Goal: Task Accomplishment & Management: Use online tool/utility

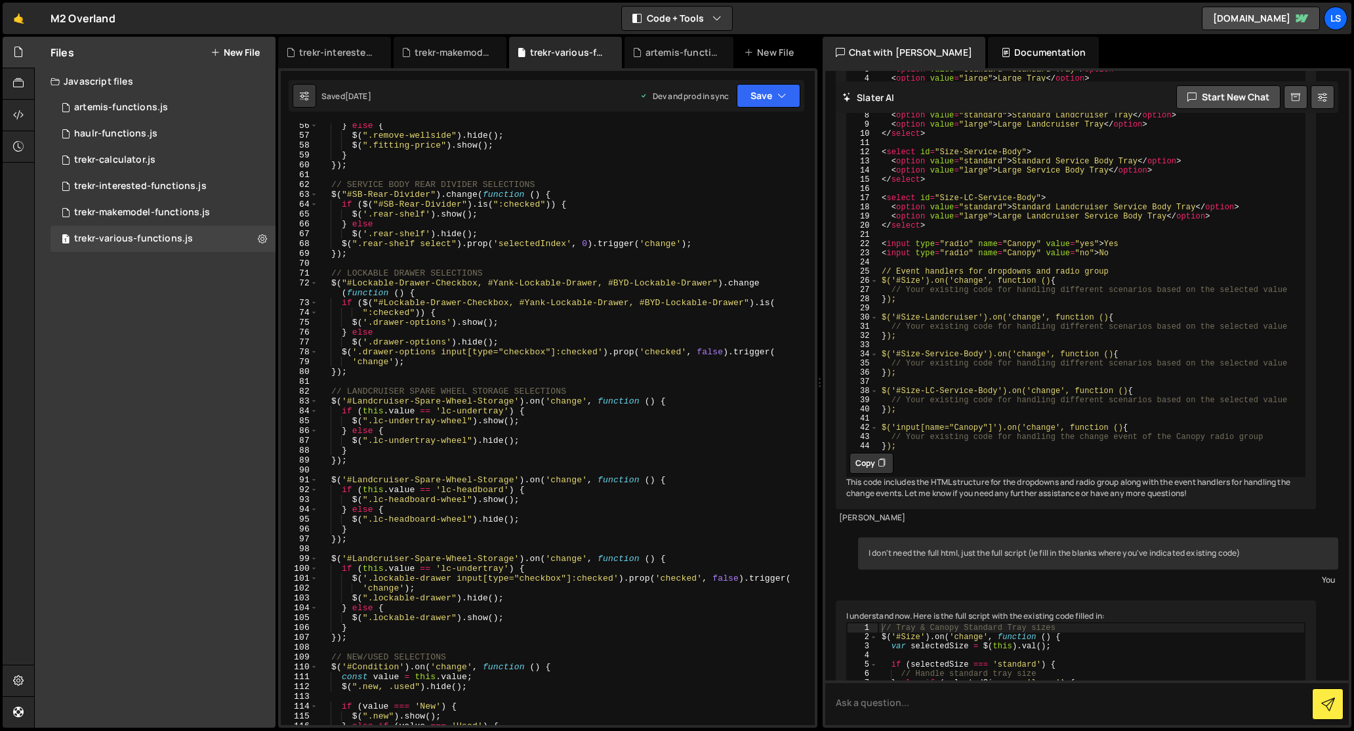
scroll to position [310, 0]
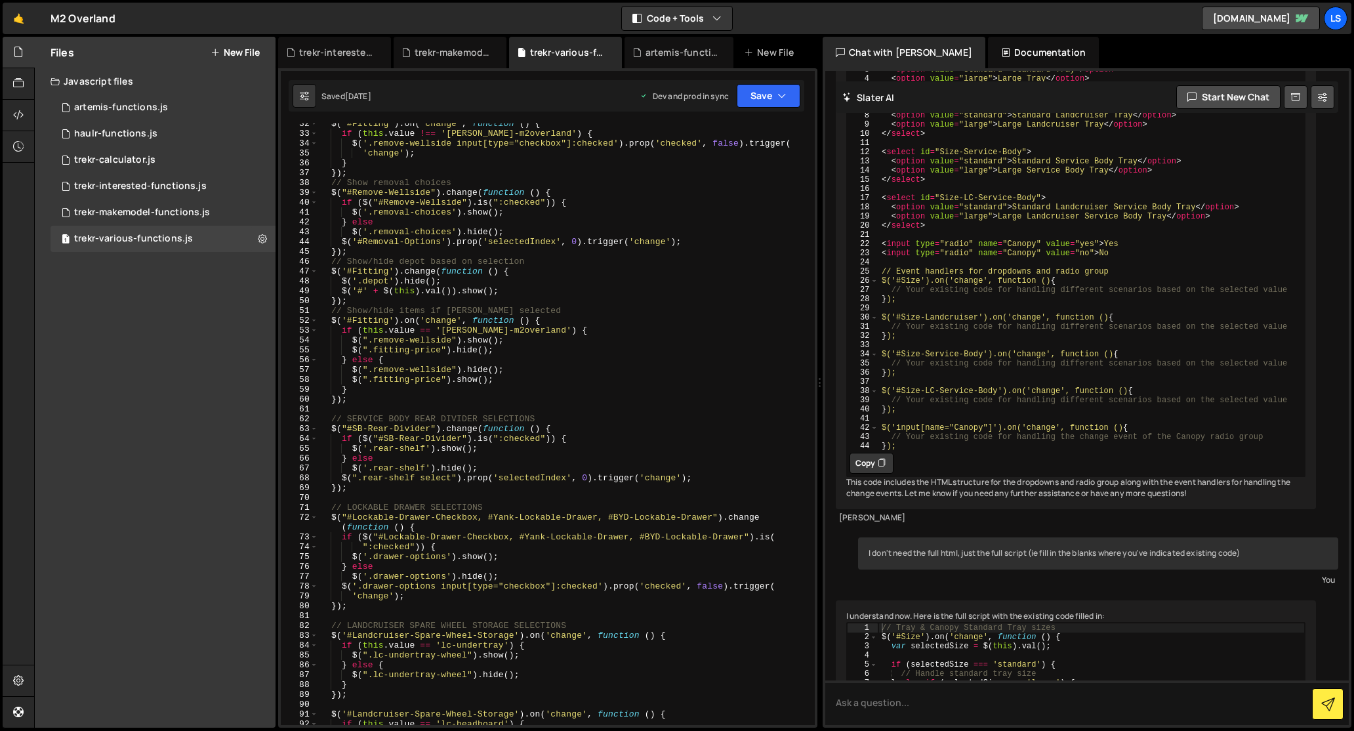
click at [522, 280] on div "$ ( '#Fitting' ) . on ( 'change' , function ( ) { if ( this . value !== '[PERSO…" at bounding box center [563, 429] width 491 height 621
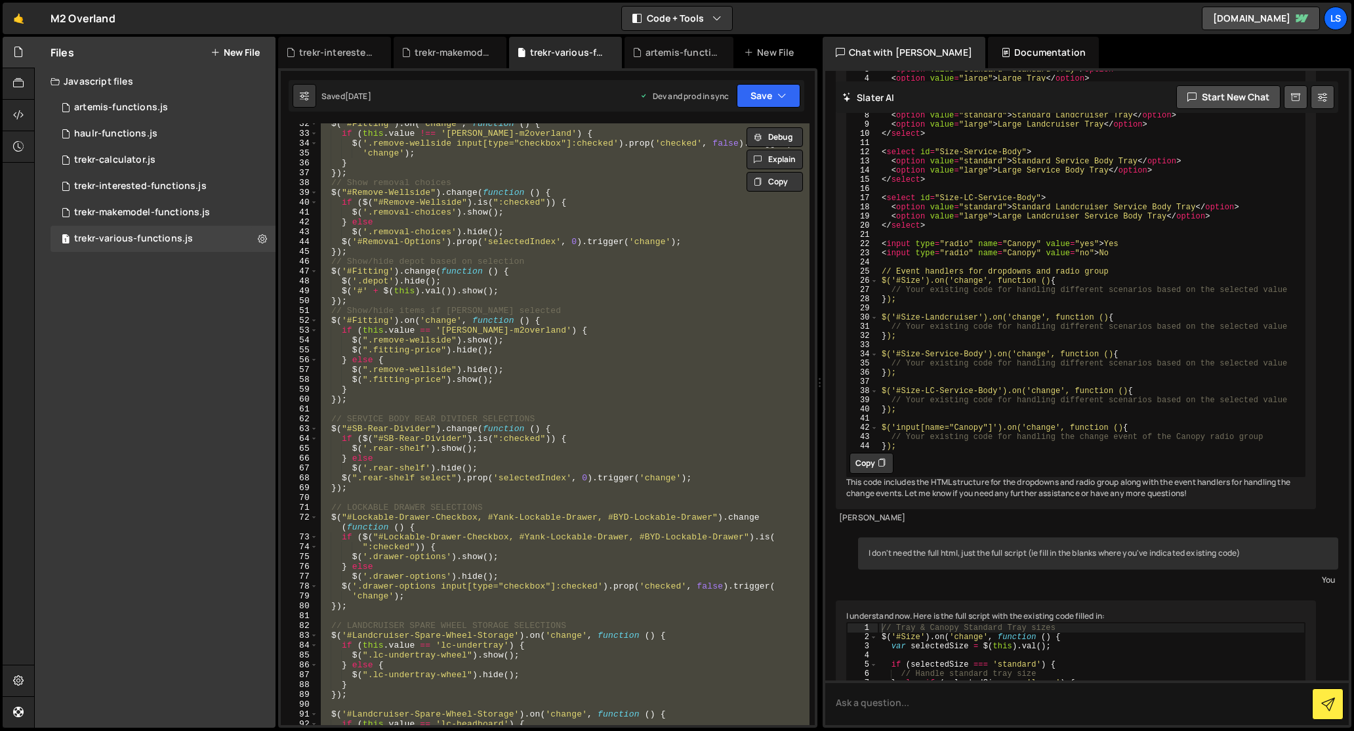
click at [478, 350] on div "$ ( '#Fitting' ) . on ( 'change' , function ( ) { if ( this . value !== '[PERSO…" at bounding box center [563, 424] width 491 height 602
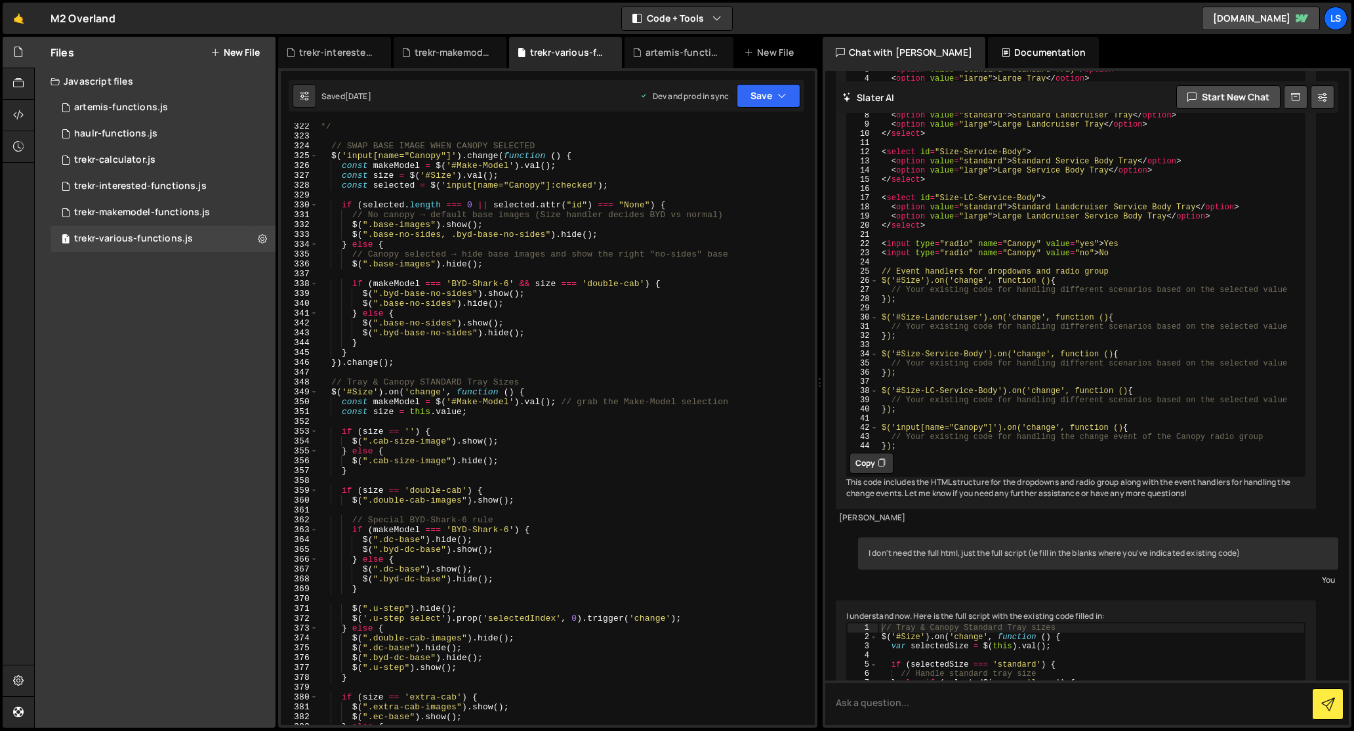
scroll to position [3226, 0]
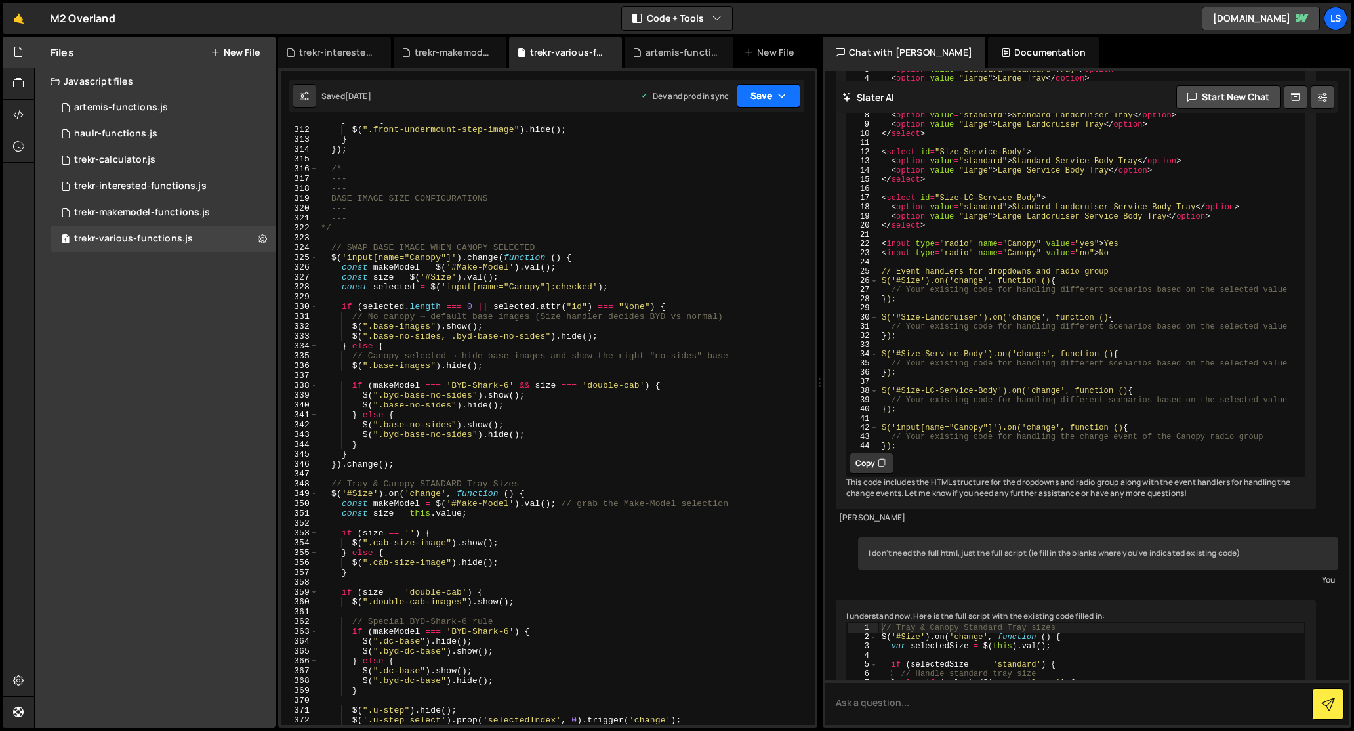
click at [754, 96] on button "Save" at bounding box center [769, 96] width 64 height 24
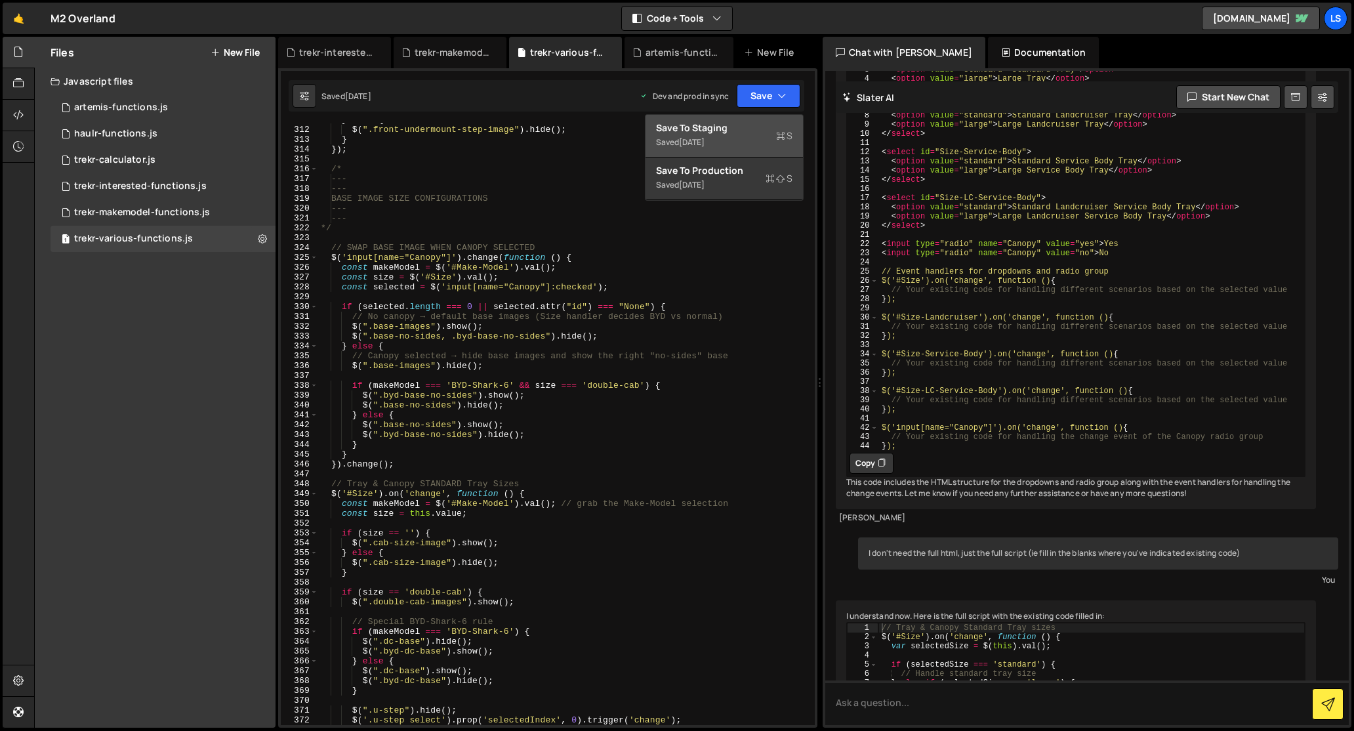
click at [734, 124] on div "Save to Staging S" at bounding box center [724, 127] width 136 height 13
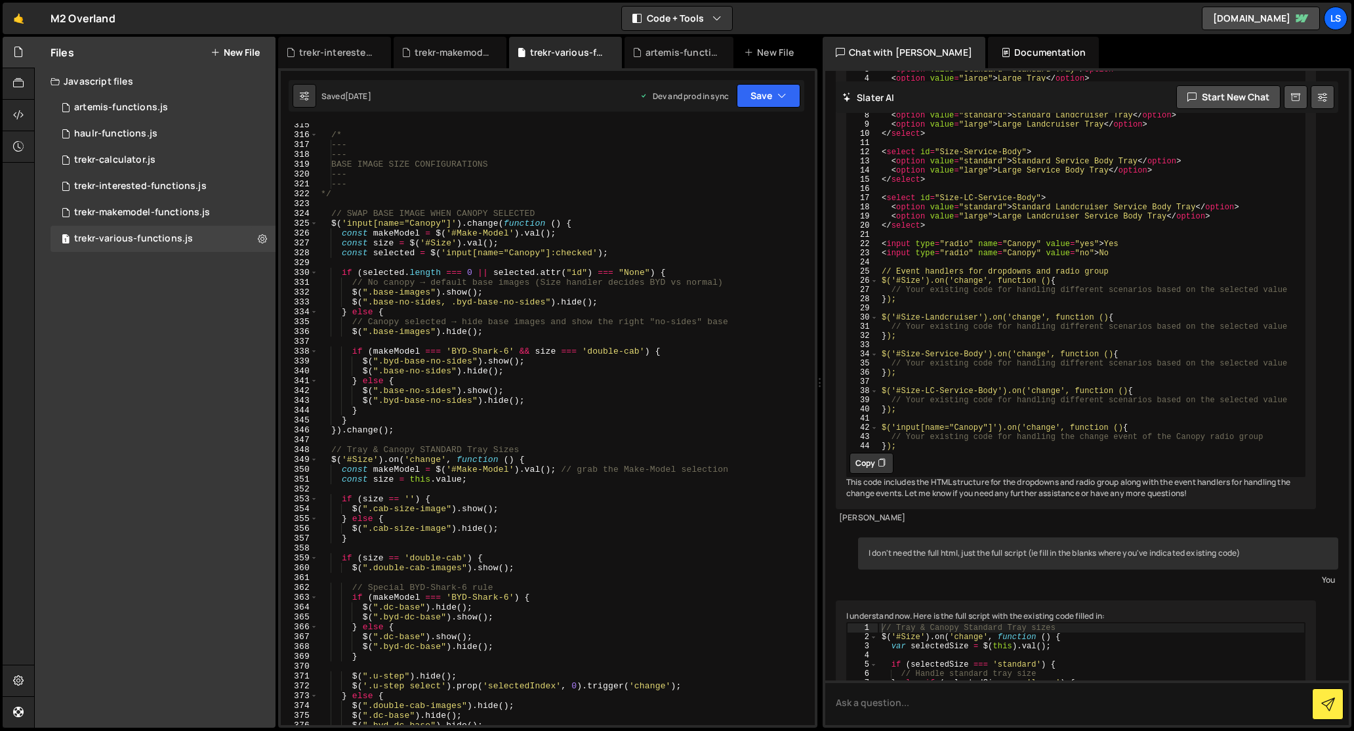
scroll to position [3260, 0]
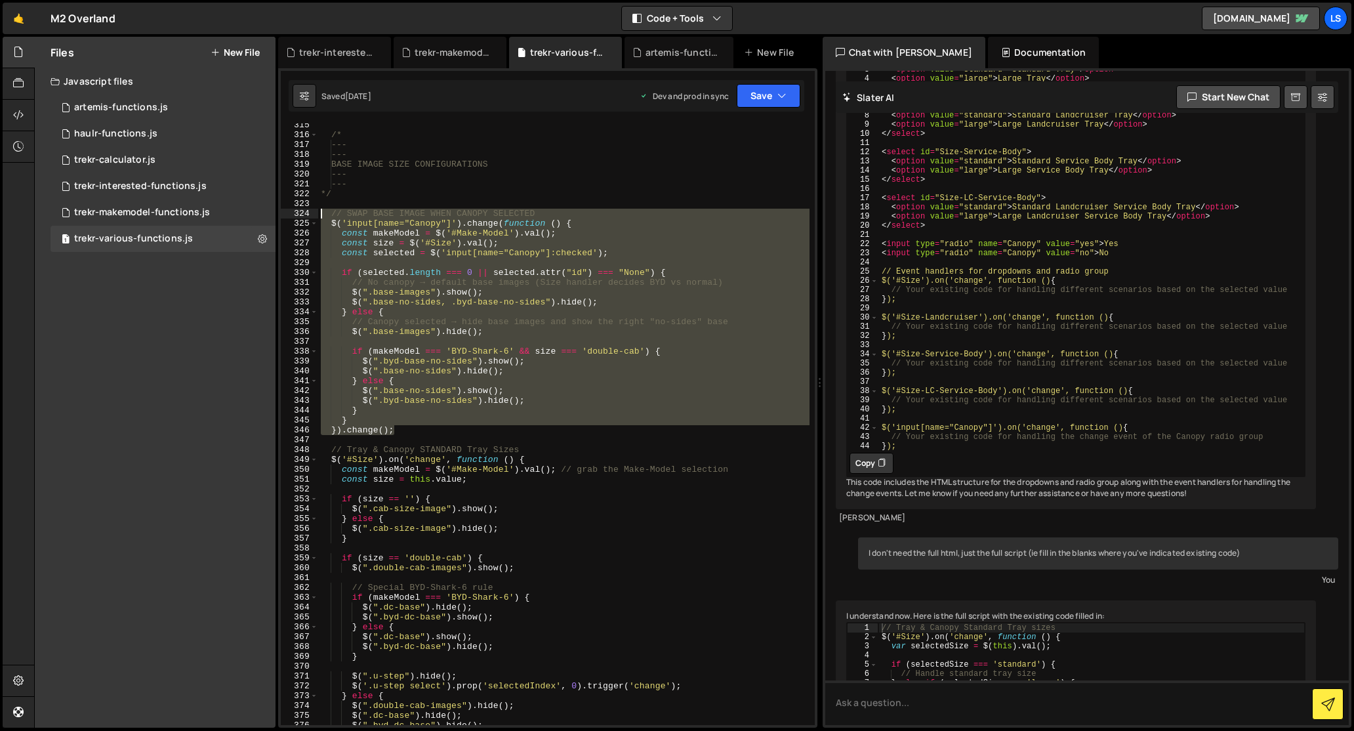
drag, startPoint x: 399, startPoint y: 433, endPoint x: 294, endPoint y: 214, distance: 243.0
click at [294, 214] on div "}).change(); 315 316 317 318 319 320 321 322 323 324 325 326 327 328 329 330 33…" at bounding box center [548, 424] width 534 height 602
type textarea "// SWAP BASE IMAGE WHEN CANOPY SELECTED $('input[name="Canopy"]').change(functi…"
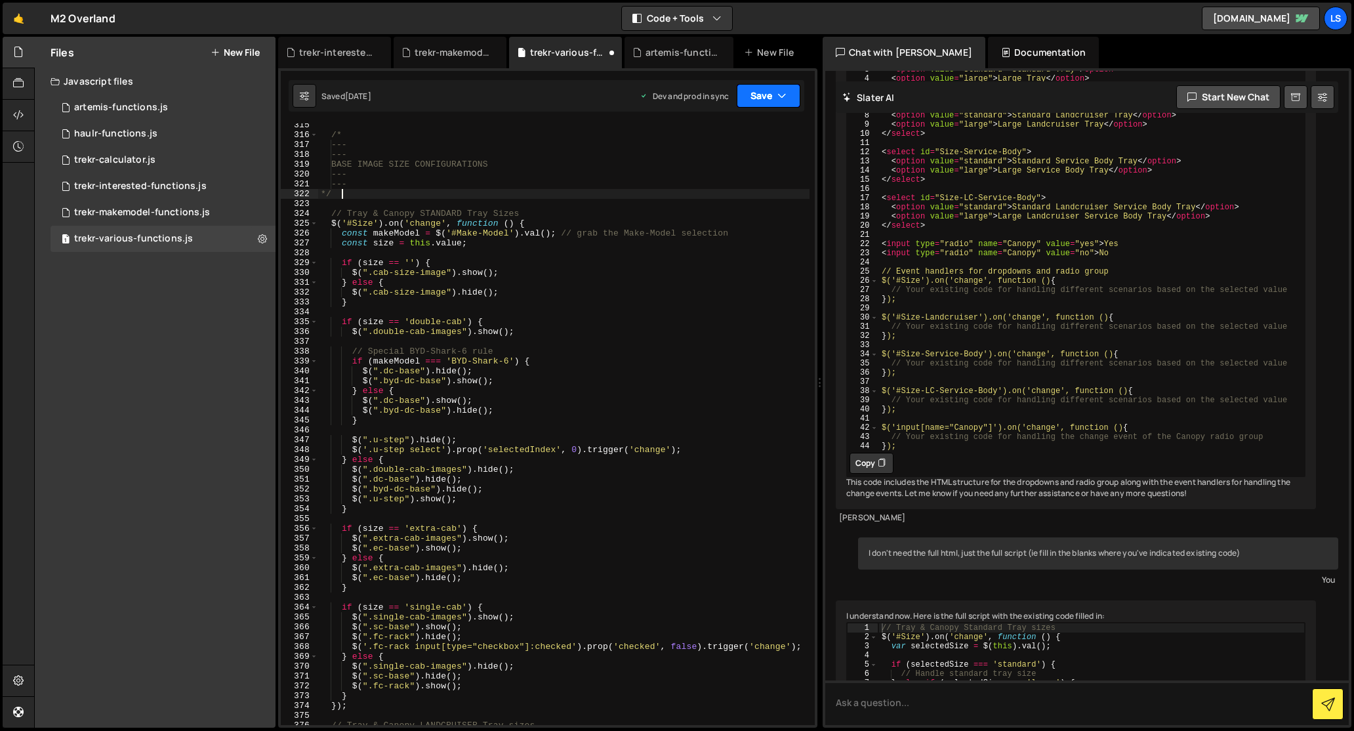
click at [745, 100] on button "Save" at bounding box center [769, 96] width 64 height 24
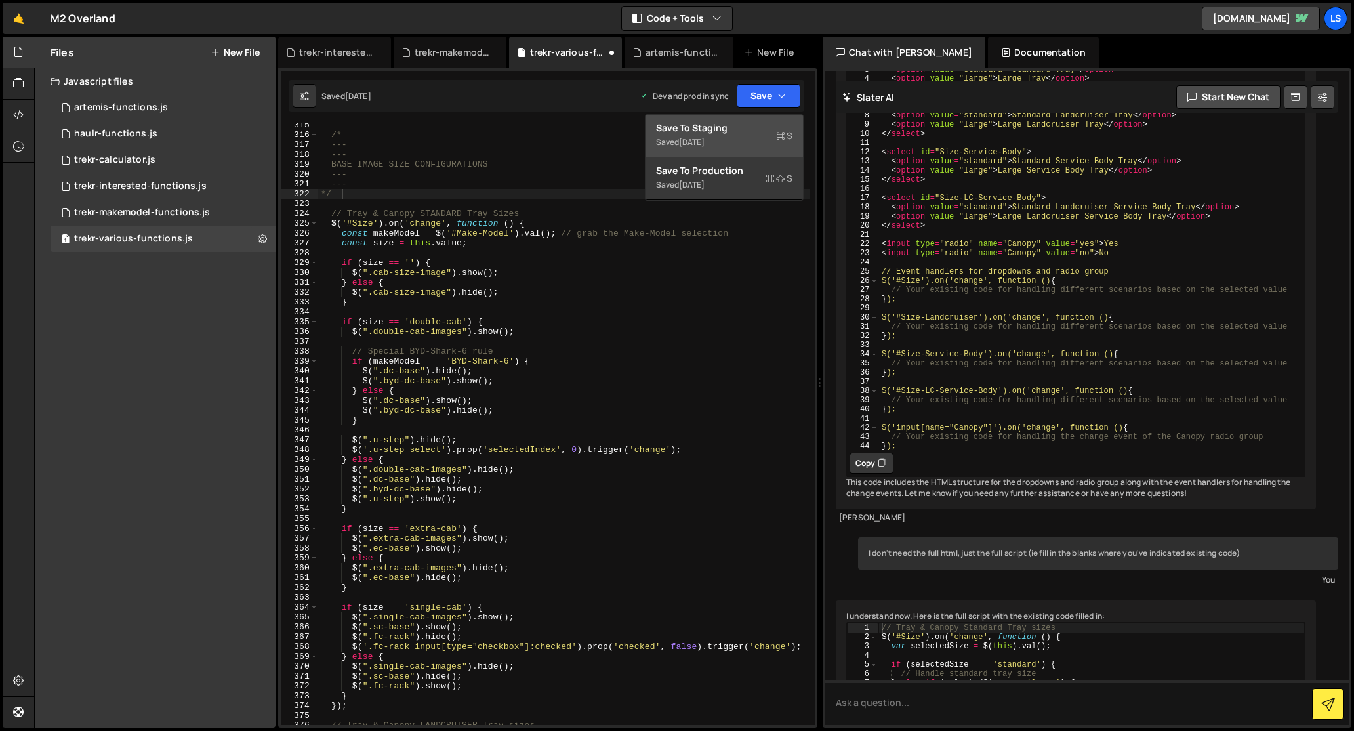
click at [708, 131] on div "Save to Staging S" at bounding box center [724, 127] width 136 height 13
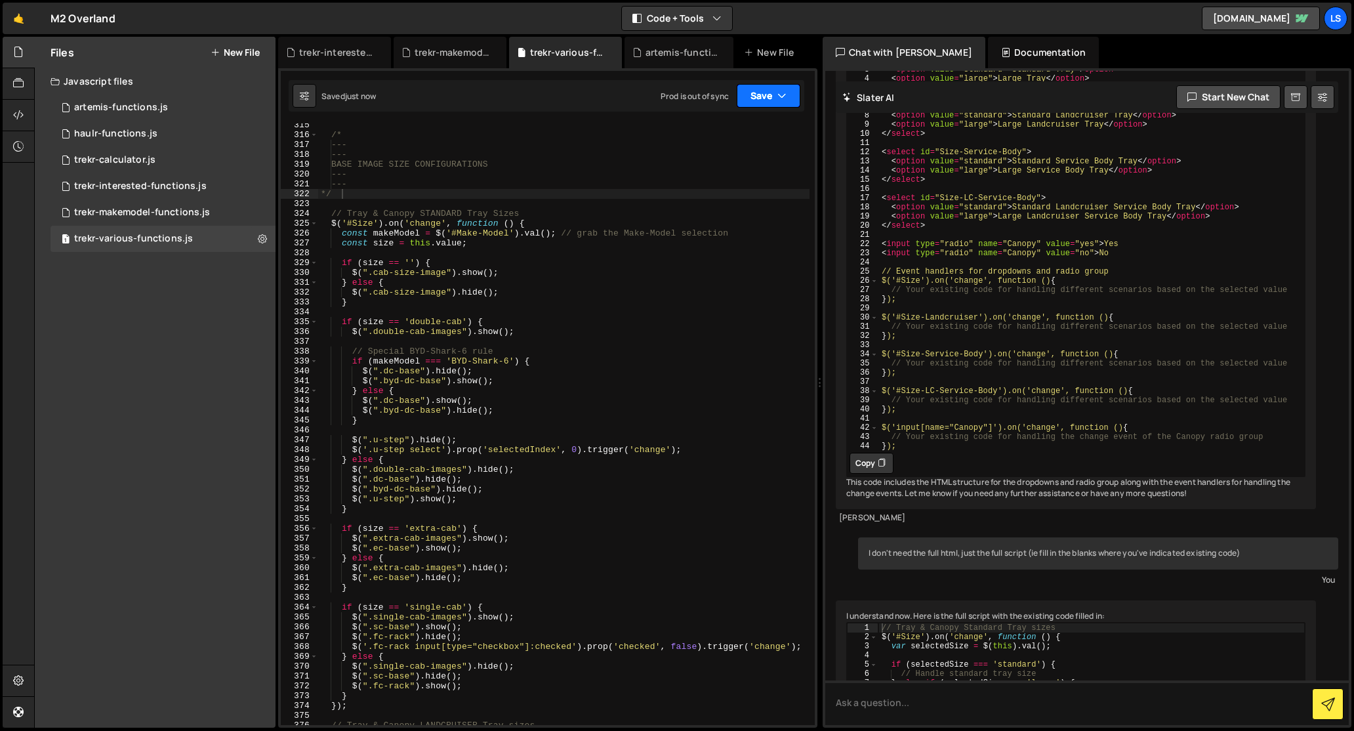
click at [760, 95] on button "Save" at bounding box center [769, 96] width 64 height 24
type textarea "$(".cab-size-image").show();"
drag, startPoint x: 502, startPoint y: 274, endPoint x: 352, endPoint y: 276, distance: 150.2
click at [352, 276] on div "/* --- --- BASE IMAGE SIZE CONFIGURATIONS --- --- */ // Tray & Canopy STANDARD …" at bounding box center [563, 430] width 491 height 621
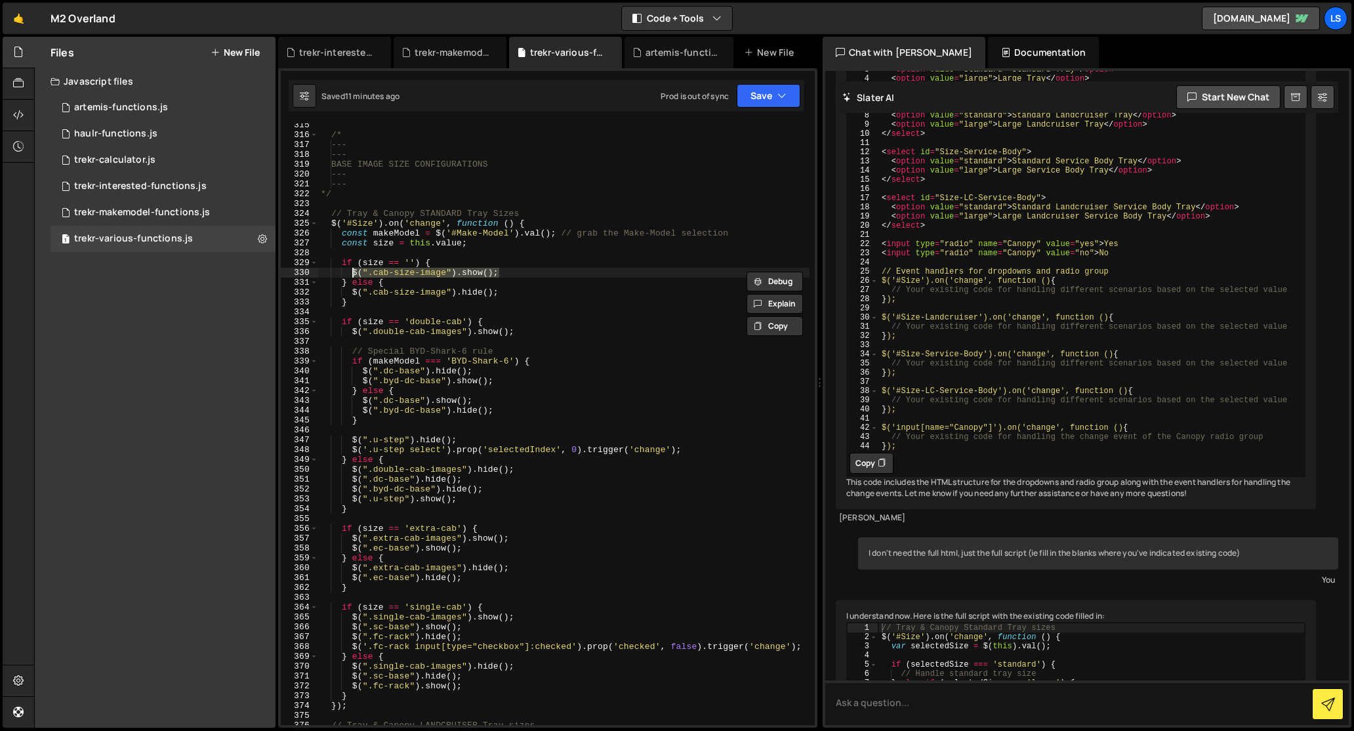
click at [503, 271] on div "/* --- --- BASE IMAGE SIZE CONFIGURATIONS --- --- */ // Tray & Canopy STANDARD …" at bounding box center [563, 424] width 491 height 602
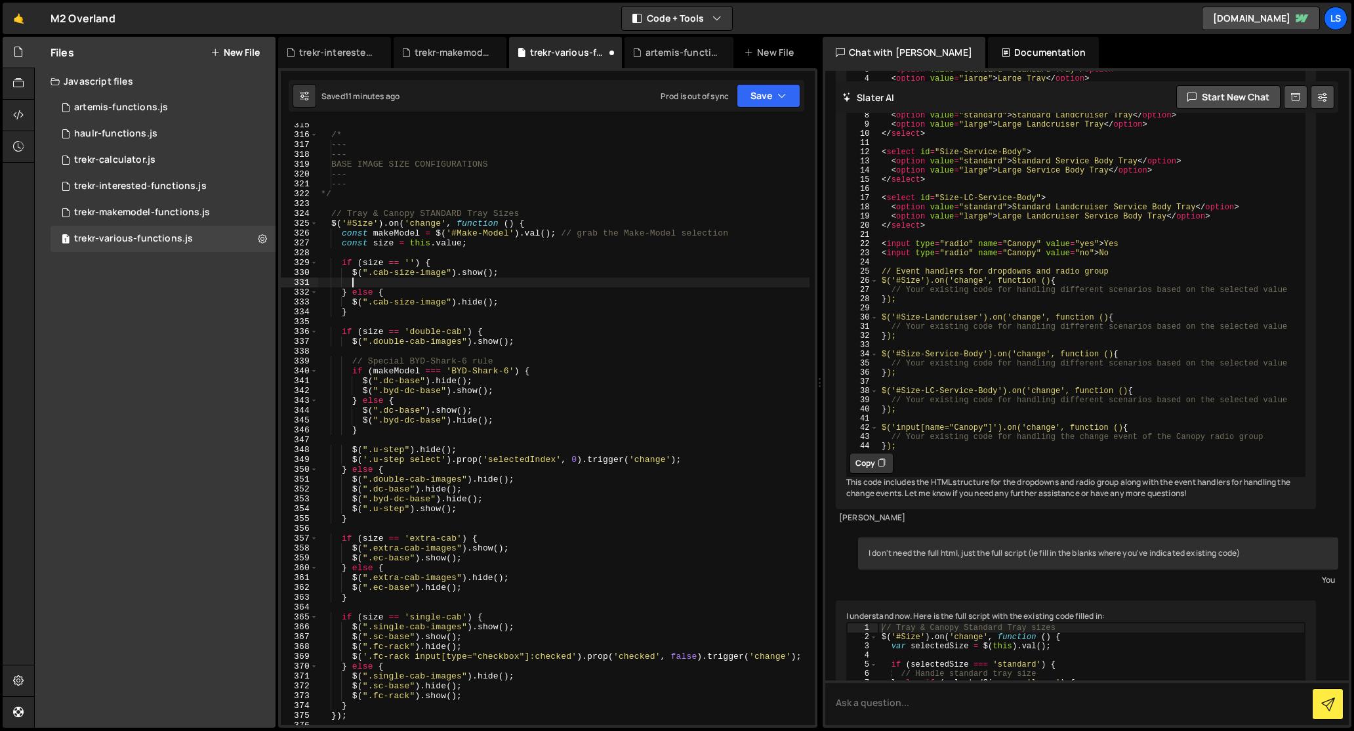
paste textarea "$(".cab-size-image").show();"
click at [377, 285] on div "/* --- --- BASE IMAGE SIZE CONFIGURATIONS --- --- */ // Tray & Canopy STANDARD …" at bounding box center [563, 430] width 491 height 621
drag, startPoint x: 445, startPoint y: 285, endPoint x: 377, endPoint y: 285, distance: 68.9
click at [377, 285] on div "/* --- --- BASE IMAGE SIZE CONFIGURATIONS --- --- */ // Tray & Canopy STANDARD …" at bounding box center [563, 430] width 491 height 621
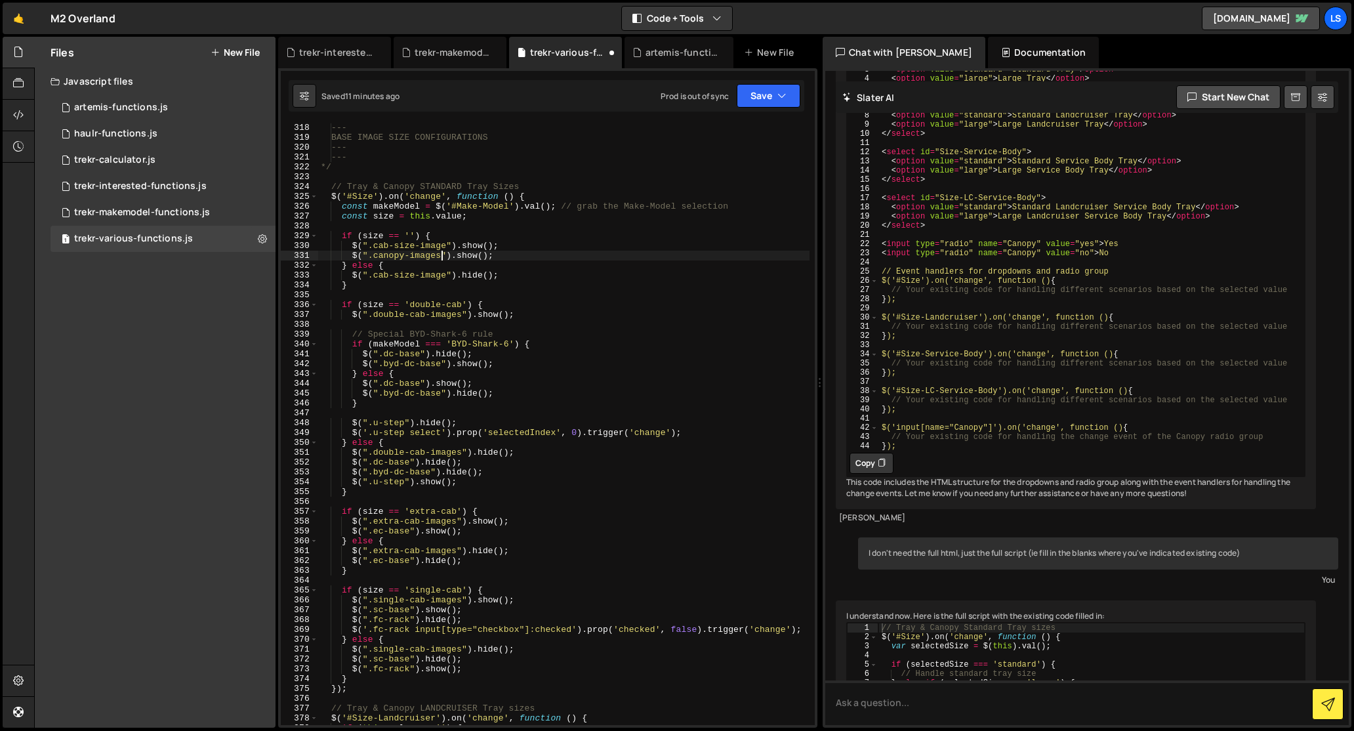
scroll to position [3287, 0]
drag, startPoint x: 476, startPoint y: 256, endPoint x: 352, endPoint y: 258, distance: 124.7
click at [352, 258] on div "--- BASE IMAGE SIZE CONFIGURATIONS --- --- */ // Tray & Canopy STANDARD Tray Si…" at bounding box center [563, 433] width 491 height 621
click at [511, 276] on div "--- BASE IMAGE SIZE CONFIGURATIONS --- --- */ // Tray & Canopy STANDARD Tray Si…" at bounding box center [563, 433] width 491 height 621
type textarea "$(".cab-size-image").hide();"
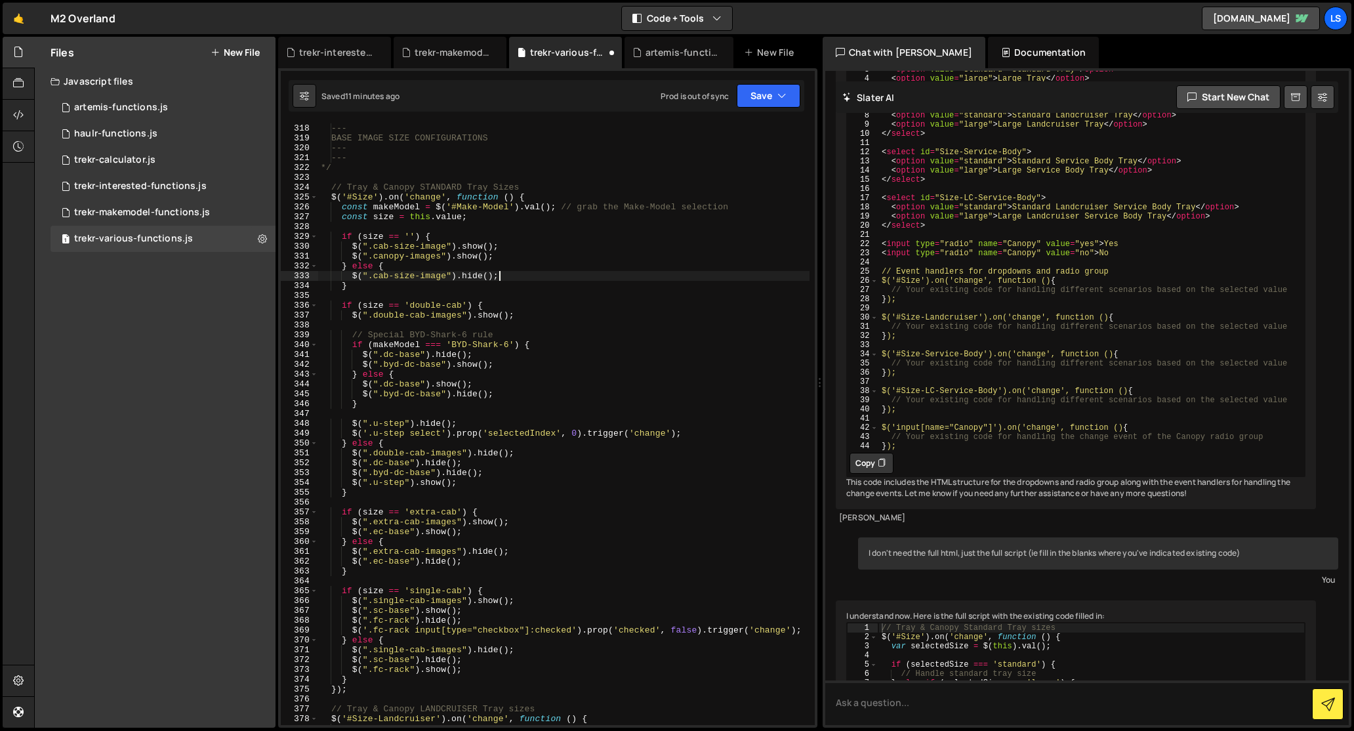
scroll to position [0, 1]
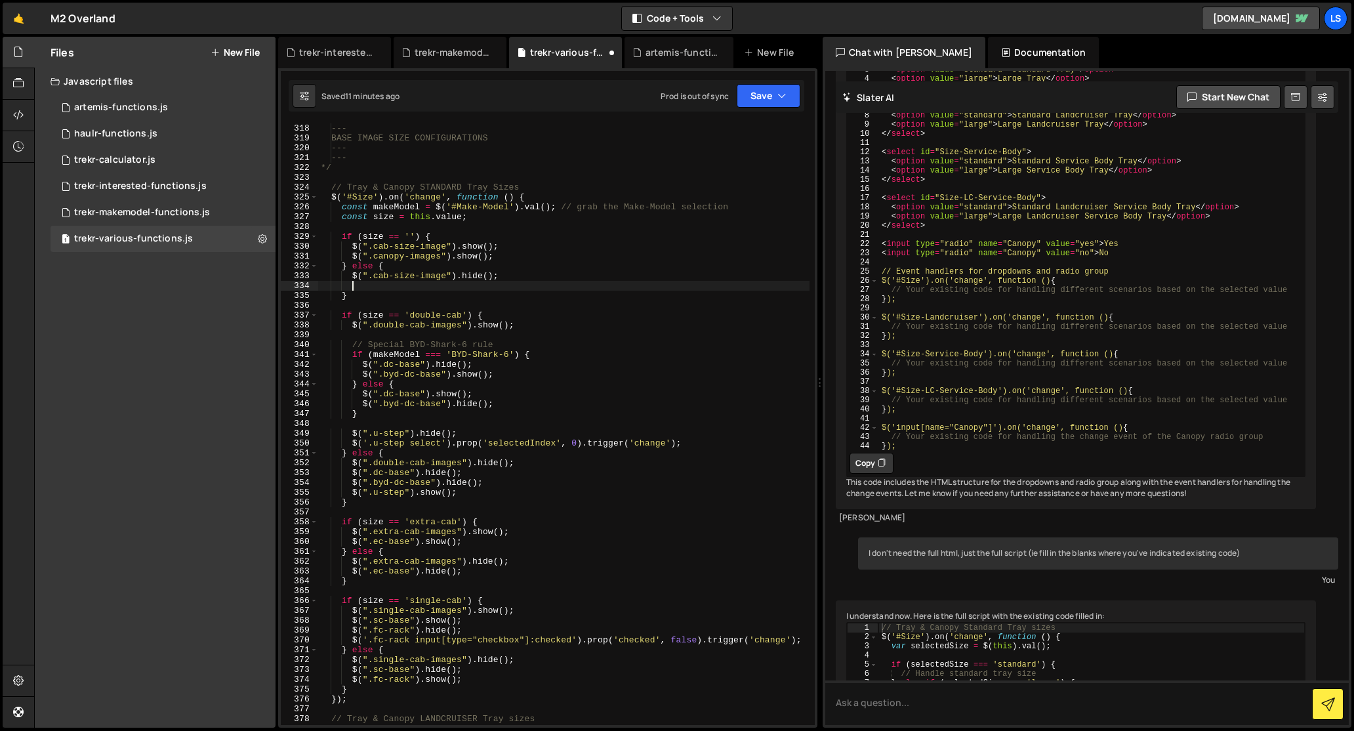
paste textarea "$(".canopy-images").show();"
click at [466, 257] on div "--- BASE IMAGE SIZE CONFIGURATIONS --- --- */ // Tray & Canopy STANDARD Tray Si…" at bounding box center [563, 433] width 491 height 621
click at [403, 284] on div "--- BASE IMAGE SIZE CONFIGURATIONS --- --- */ // Tray & Canopy STANDARD Tray Si…" at bounding box center [563, 433] width 491 height 621
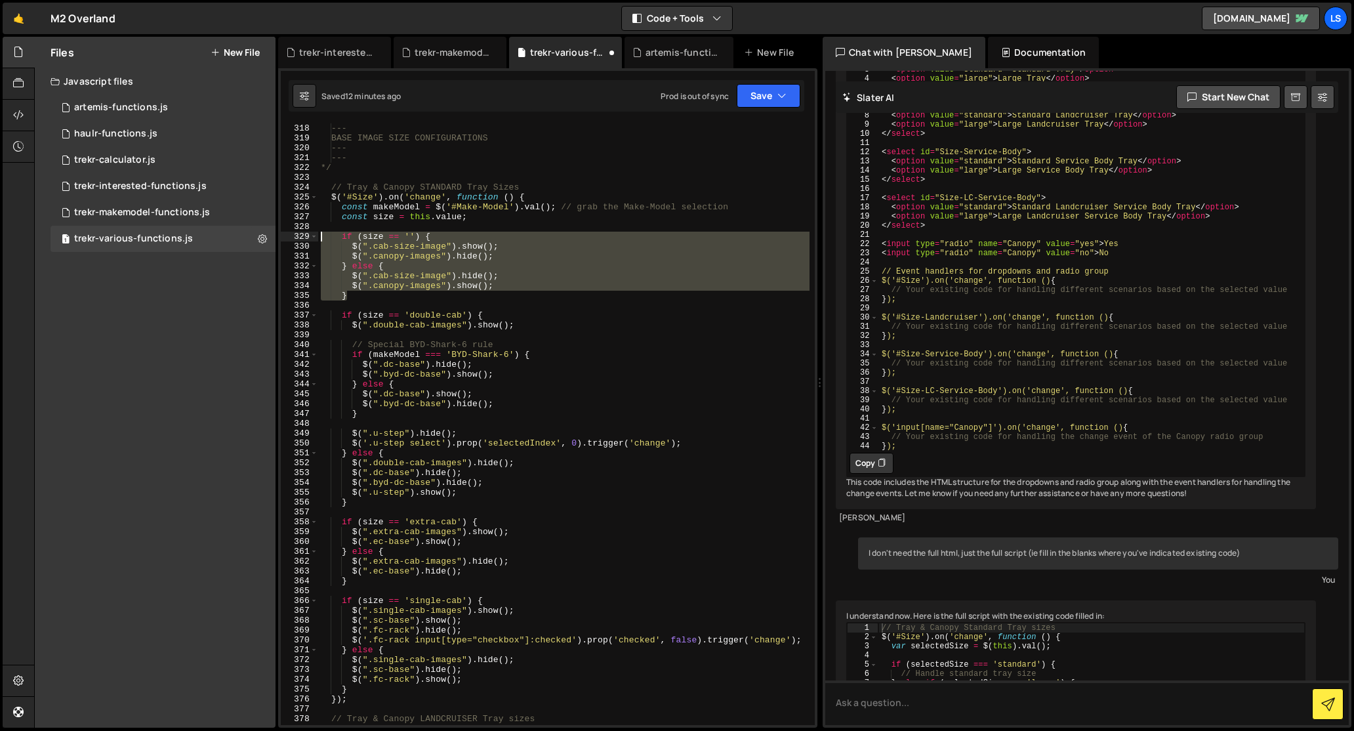
drag, startPoint x: 339, startPoint y: 295, endPoint x: 295, endPoint y: 236, distance: 74.0
click at [295, 236] on div "$(".canopy-images").show(); 318 319 320 321 322 323 324 325 326 327 328 329 330…" at bounding box center [548, 424] width 534 height 602
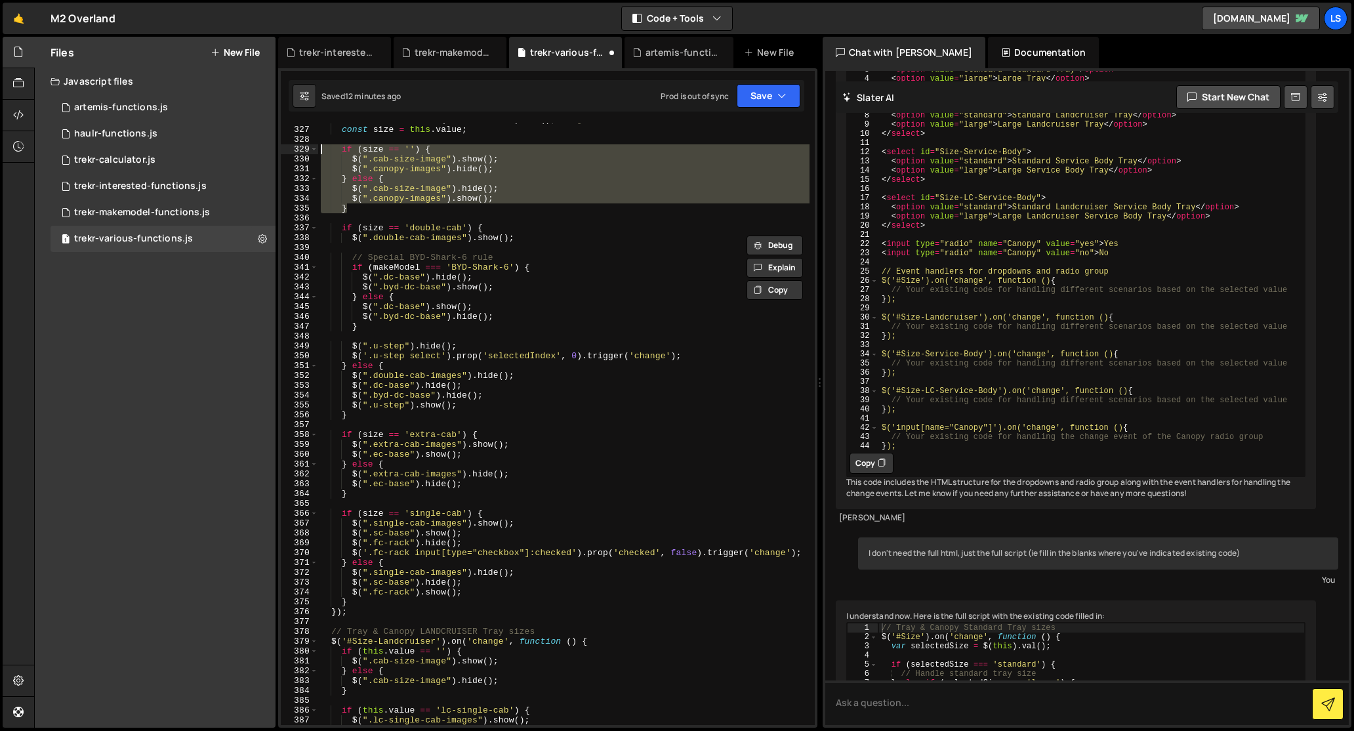
scroll to position [3373, 0]
click at [750, 100] on button "Save" at bounding box center [769, 96] width 64 height 24
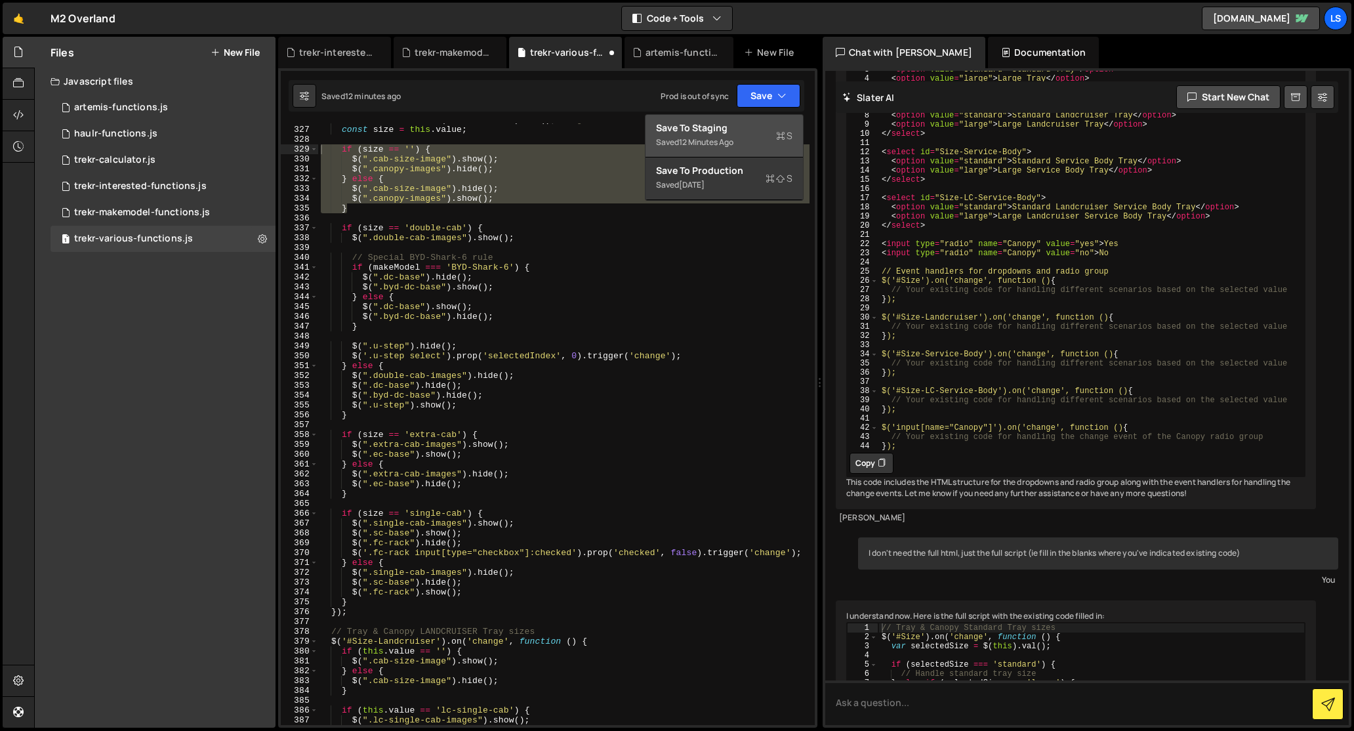
click at [726, 127] on div "Save to Staging S" at bounding box center [724, 127] width 136 height 13
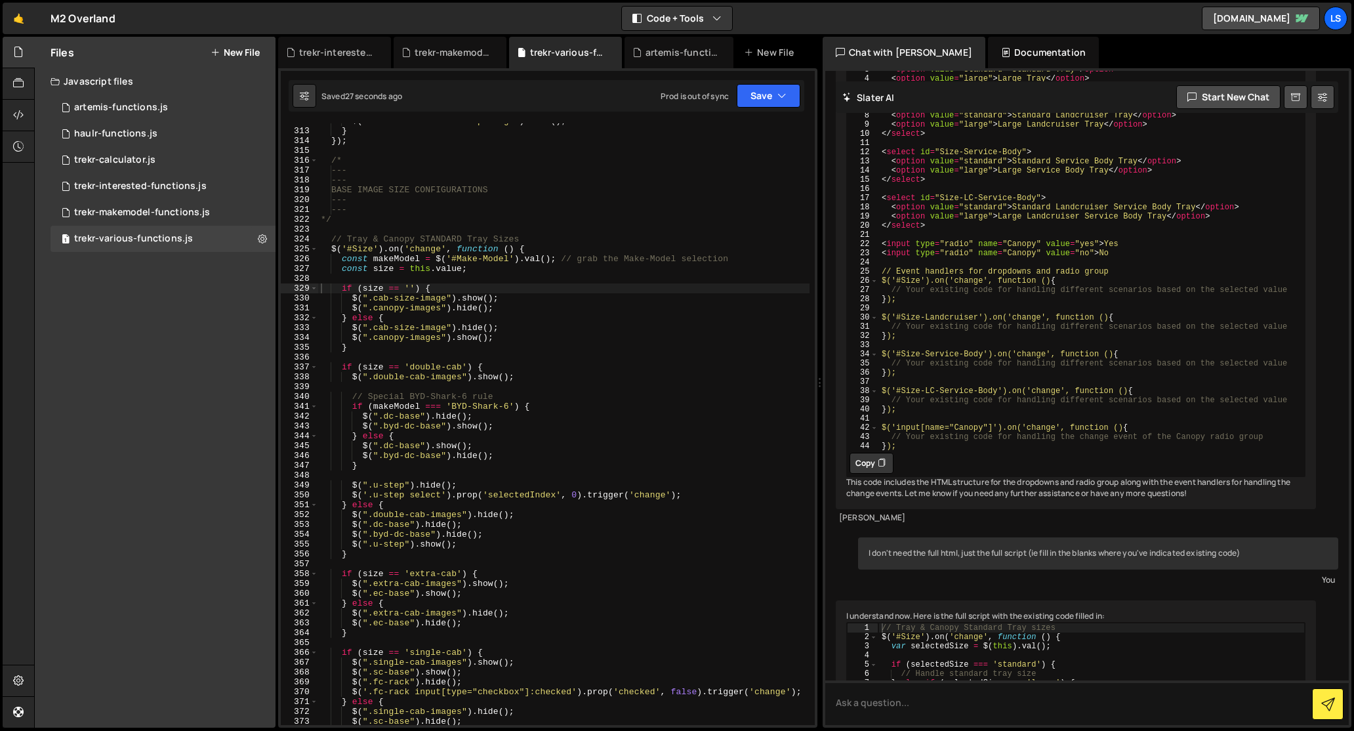
scroll to position [3235, 0]
type textarea "$(".canopy-images").show();"
drag, startPoint x: 495, startPoint y: 339, endPoint x: 312, endPoint y: 341, distance: 183.0
click at [312, 341] on div "$(".canopy-images").show(); 312 313 314 315 316 317 318 319 320 321 322 323 324…" at bounding box center [548, 424] width 534 height 602
click at [497, 339] on div "$ ( ".front-undermount-step-image" ) . hide ( ) ; } }) ; /* --- --- BASE IMAGE …" at bounding box center [563, 424] width 491 height 602
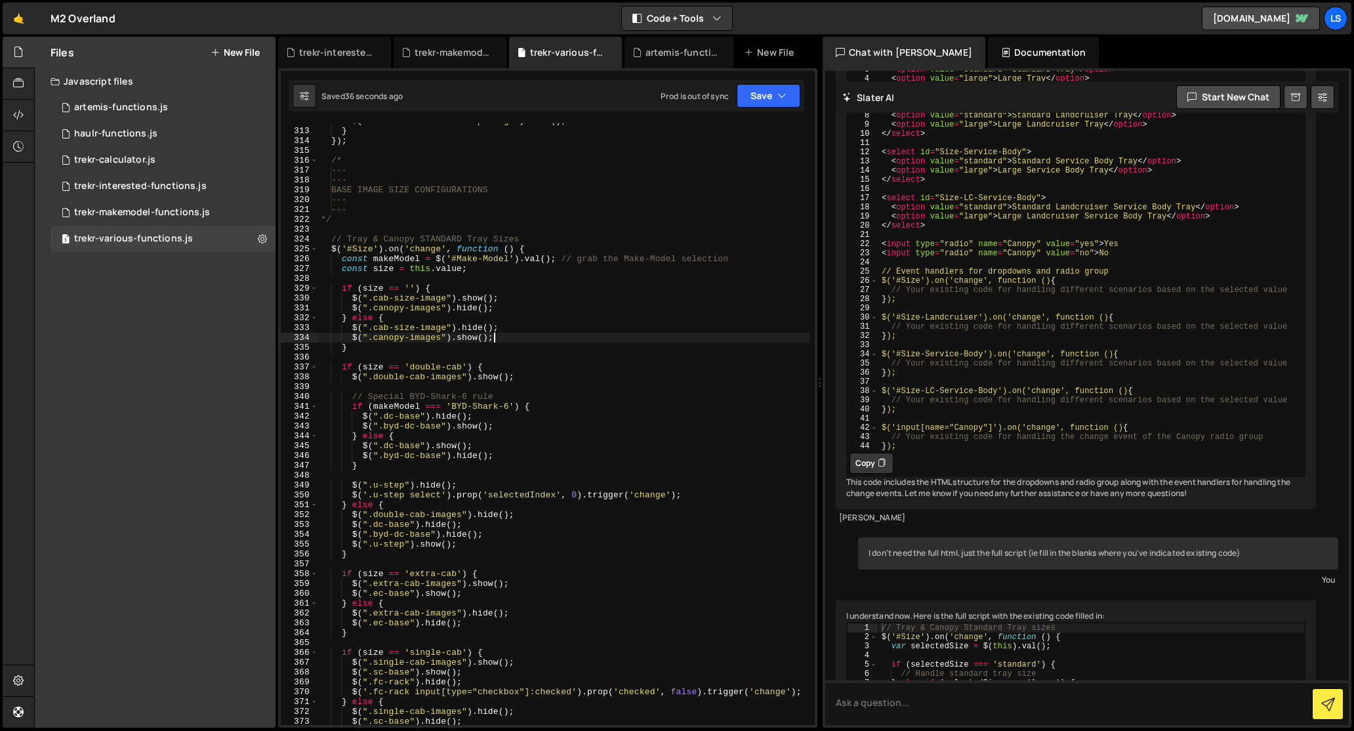
scroll to position [0, 1]
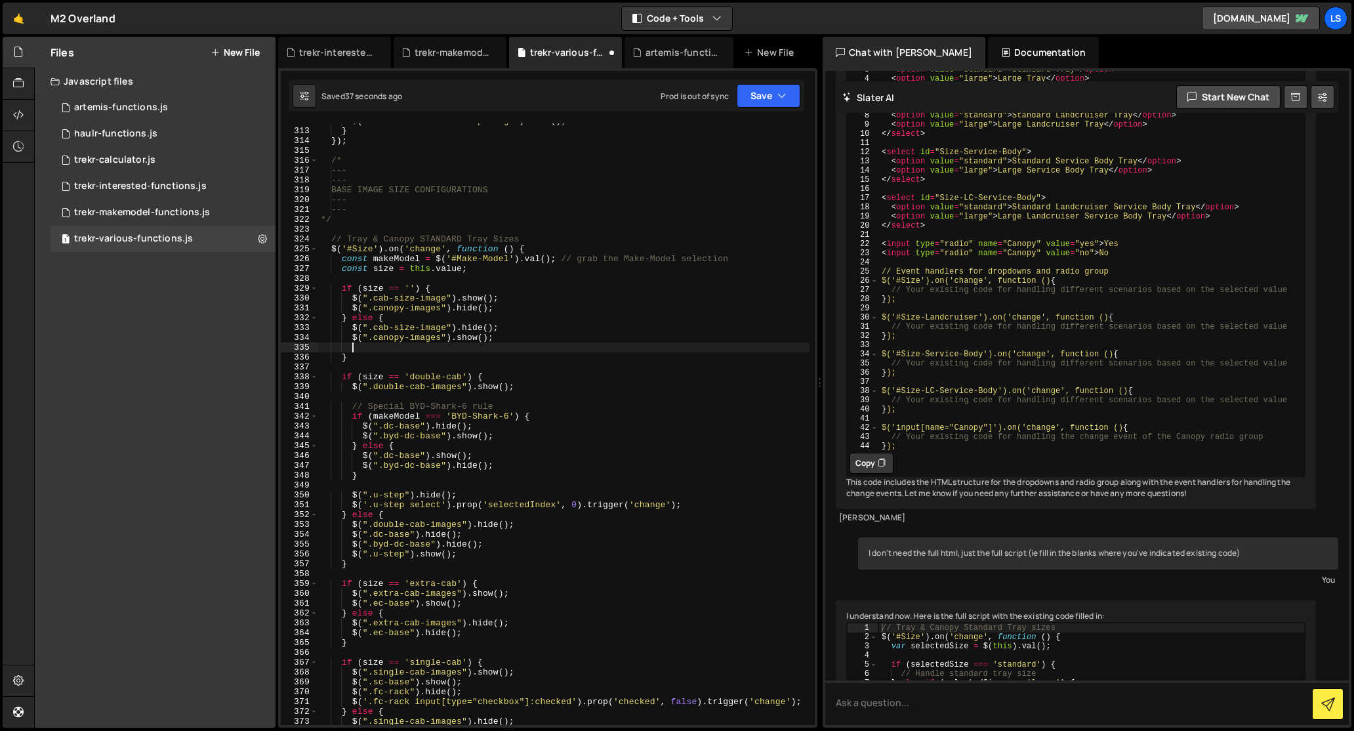
paste textarea "$(".canopy-images").show();"
drag, startPoint x: 383, startPoint y: 350, endPoint x: 354, endPoint y: 351, distance: 28.9
click at [354, 351] on div "$ ( ".front-undermount-step-image" ) . hide ( ) ; } }) ; /* --- --- BASE IMAGE …" at bounding box center [563, 426] width 491 height 621
click at [375, 350] on div "$ ( ".front-undermount-step-image" ) . hide ( ) ; } }) ; /* --- --- BASE IMAGE …" at bounding box center [563, 426] width 491 height 621
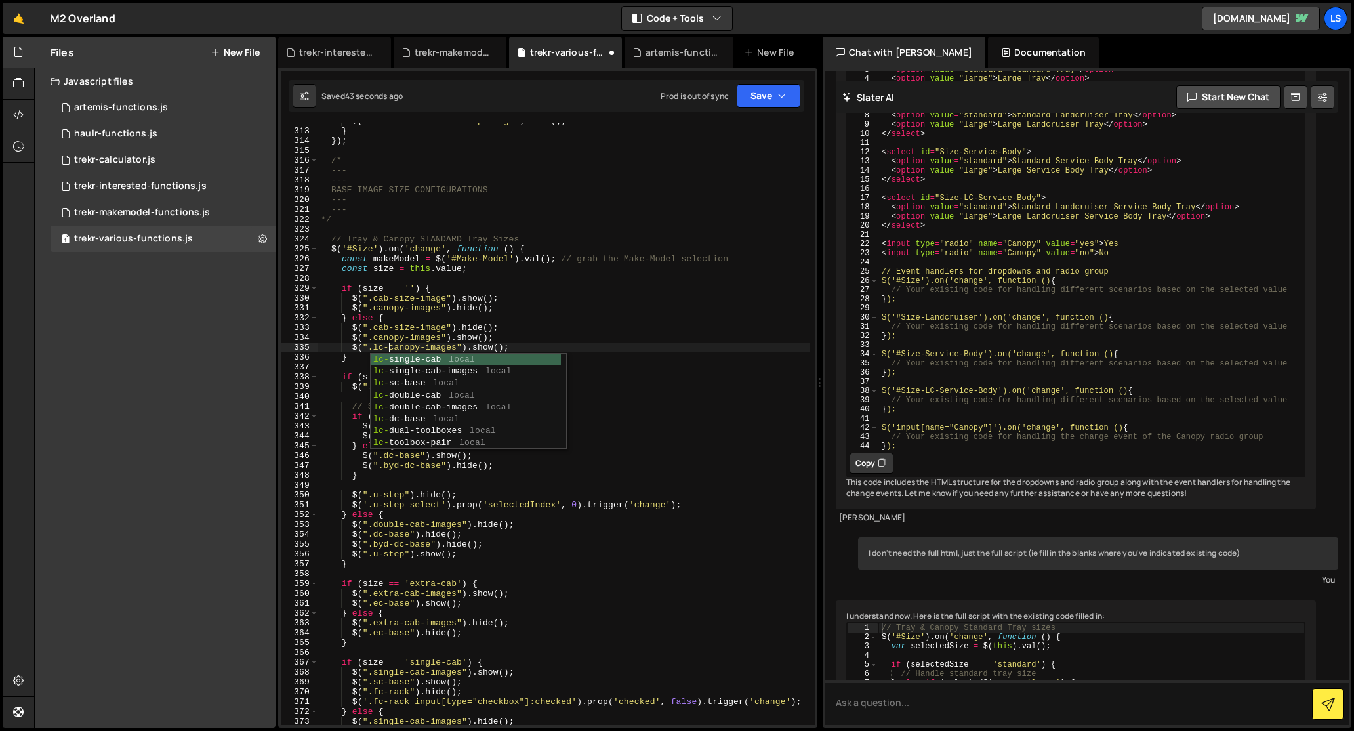
click at [477, 346] on div "$ ( ".front-undermount-step-image" ) . hide ( ) ; } }) ; /* --- --- BASE IMAGE …" at bounding box center [563, 426] width 491 height 621
click at [449, 341] on div "$ ( ".front-undermount-step-image" ) . hide ( ) ; } }) ; /* --- --- BASE IMAGE …" at bounding box center [563, 426] width 491 height 621
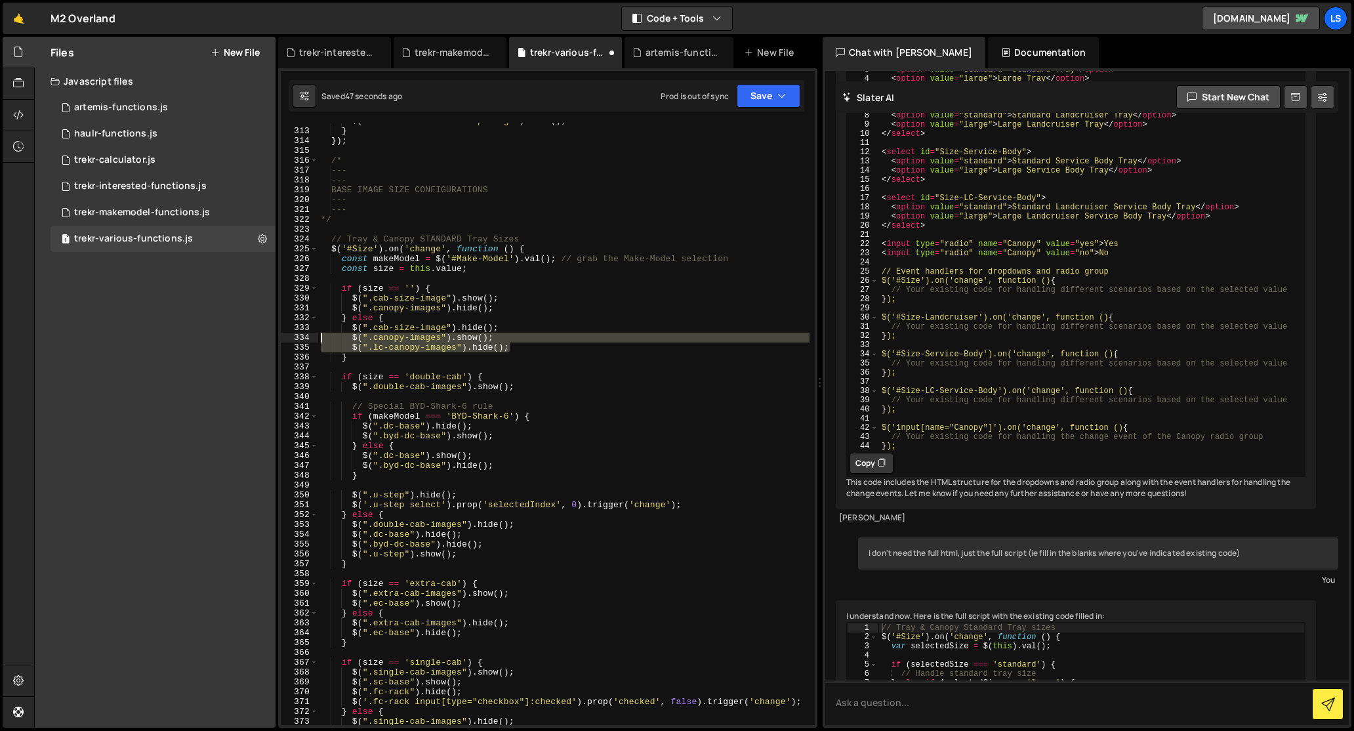
drag, startPoint x: 514, startPoint y: 348, endPoint x: 295, endPoint y: 339, distance: 218.6
click at [295, 339] on div "$(".canopy-images").show(); 312 313 314 315 316 317 318 319 320 321 322 323 324…" at bounding box center [548, 424] width 534 height 602
click at [512, 344] on div "$ ( ".front-undermount-step-image" ) . hide ( ) ; } }) ; /* --- --- BASE IMAGE …" at bounding box center [563, 424] width 491 height 602
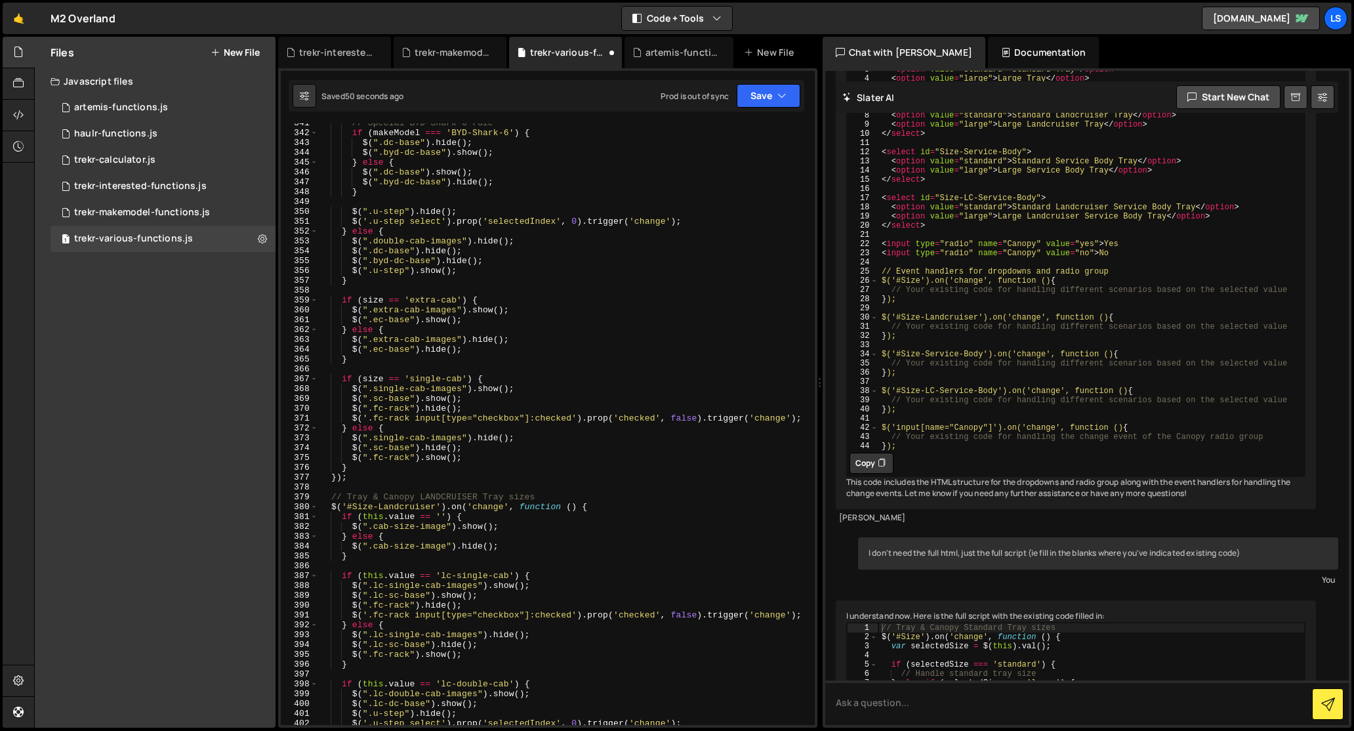
scroll to position [3590, 0]
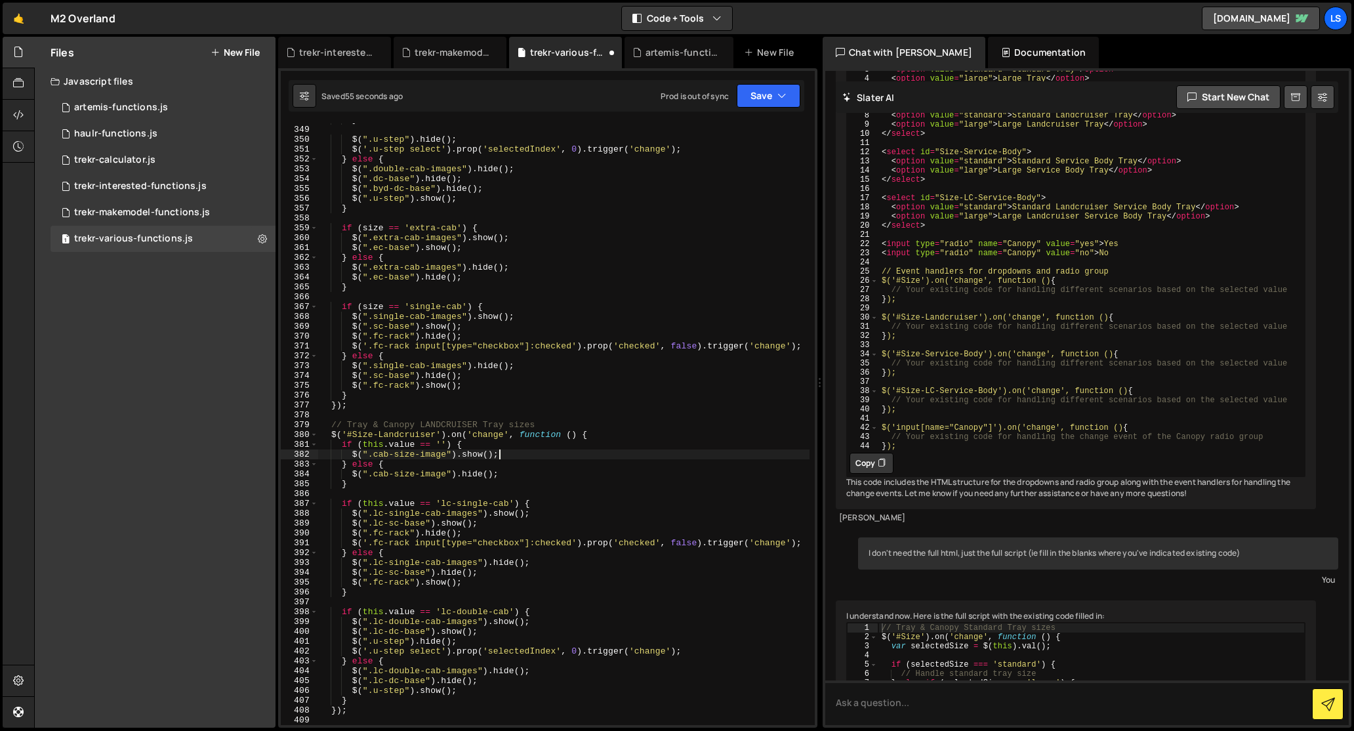
click at [503, 455] on div "} $ ( ".u-step" ) . hide ( ) ; $ ( '.u-step select' ) . prop ( 'selectedIndex' …" at bounding box center [563, 425] width 491 height 621
click at [499, 476] on div "} $ ( ".u-step" ) . hide ( ) ; $ ( '.u-step select' ) . prop ( 'selectedIndex' …" at bounding box center [563, 425] width 491 height 621
type textarea "$(".cab-size-image").hide();"
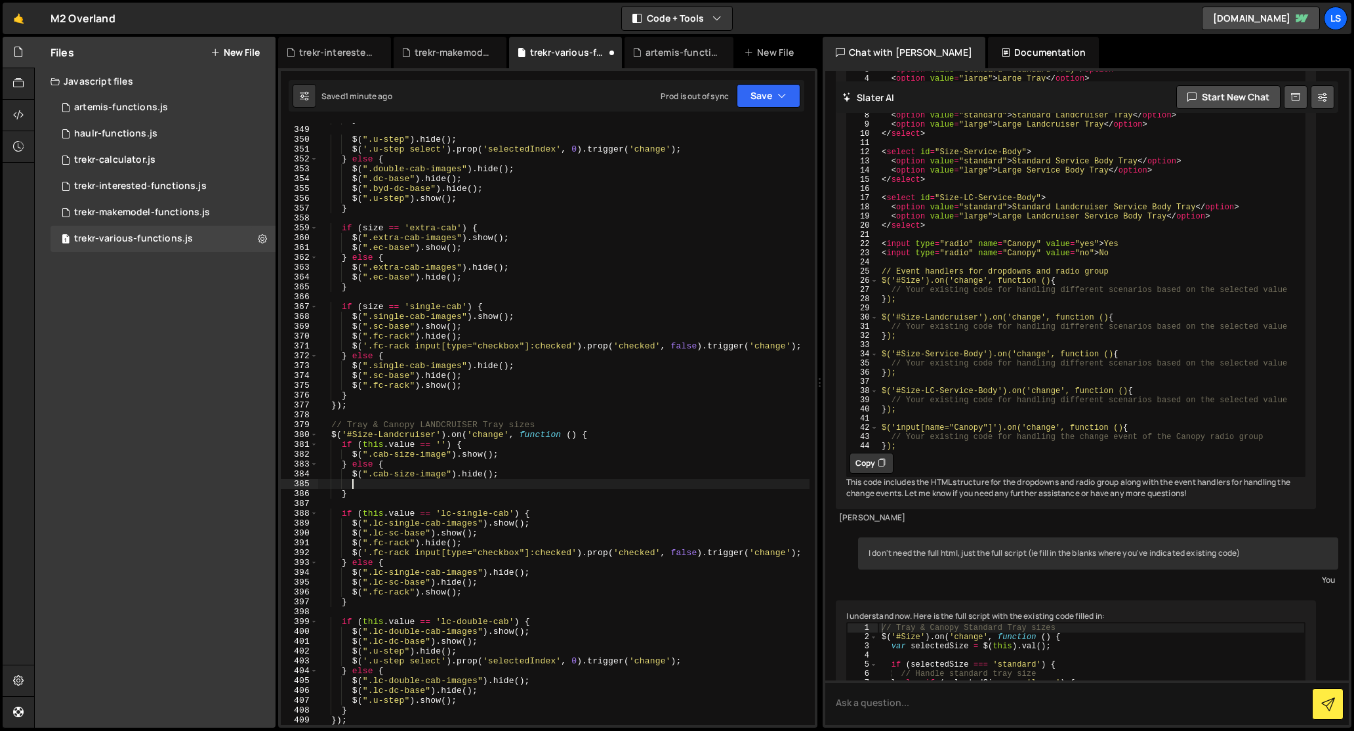
scroll to position [0, 1]
paste textarea "$(".lc-canopy-images").hide();"
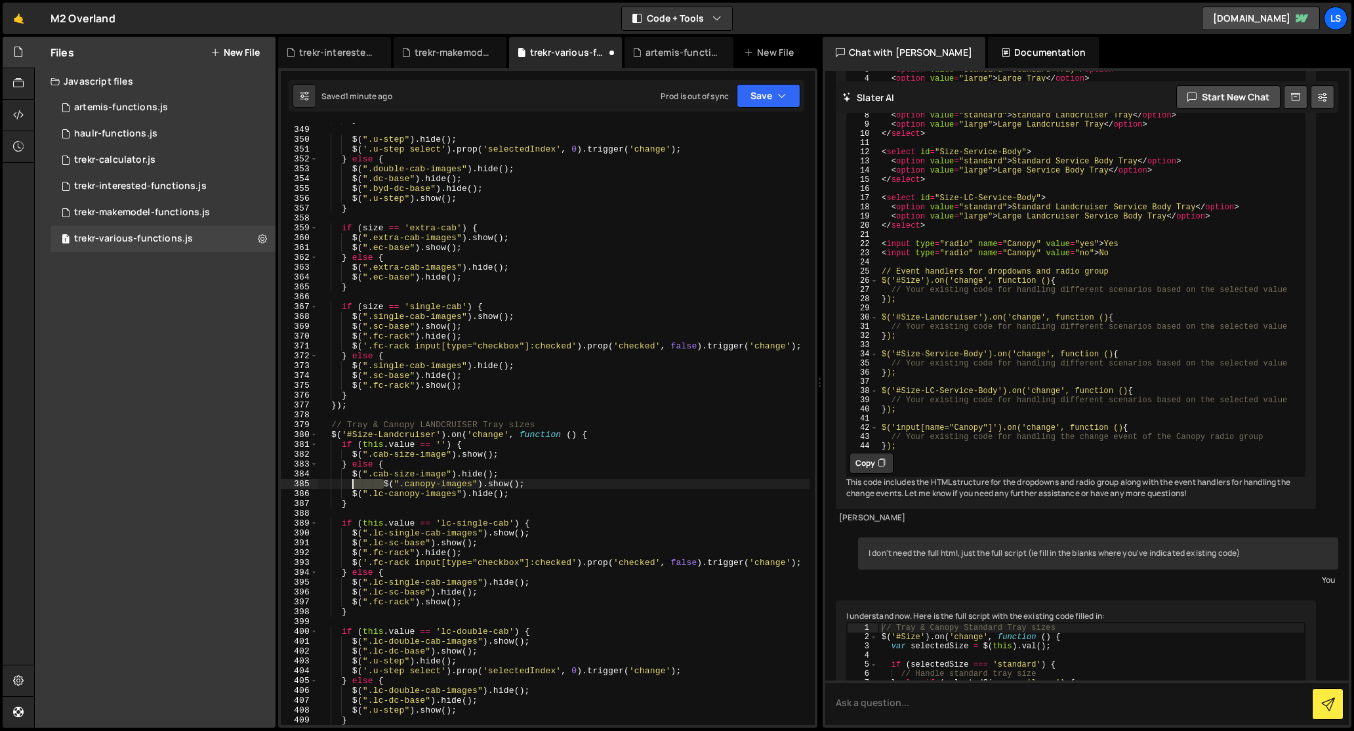
drag, startPoint x: 381, startPoint y: 485, endPoint x: 353, endPoint y: 486, distance: 28.2
click at [353, 486] on div "} $ ( ".u-step" ) . hide ( ) ; $ ( '.u-step select' ) . prop ( 'selectedIndex' …" at bounding box center [563, 425] width 491 height 621
click at [463, 483] on div "} $ ( ".u-step" ) . hide ( ) ; $ ( '.u-step select' ) . prop ( 'selectedIndex' …" at bounding box center [563, 425] width 491 height 621
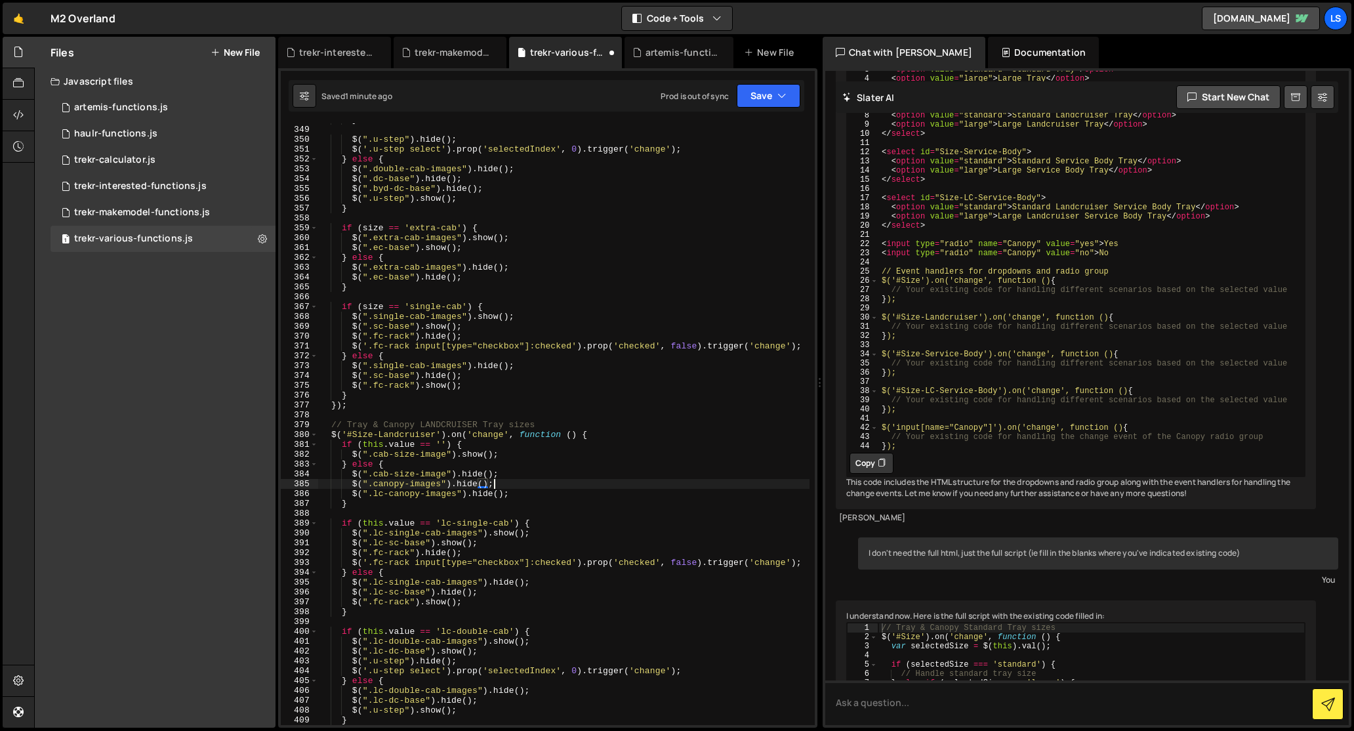
click at [506, 480] on div "} $ ( ".u-step" ) . hide ( ) ; $ ( '.u-step select' ) . prop ( 'selectedIndex' …" at bounding box center [563, 425] width 491 height 621
click at [483, 497] on div "} $ ( ".u-step" ) . hide ( ) ; $ ( '.u-step select' ) . prop ( 'selectedIndex' …" at bounding box center [563, 425] width 491 height 621
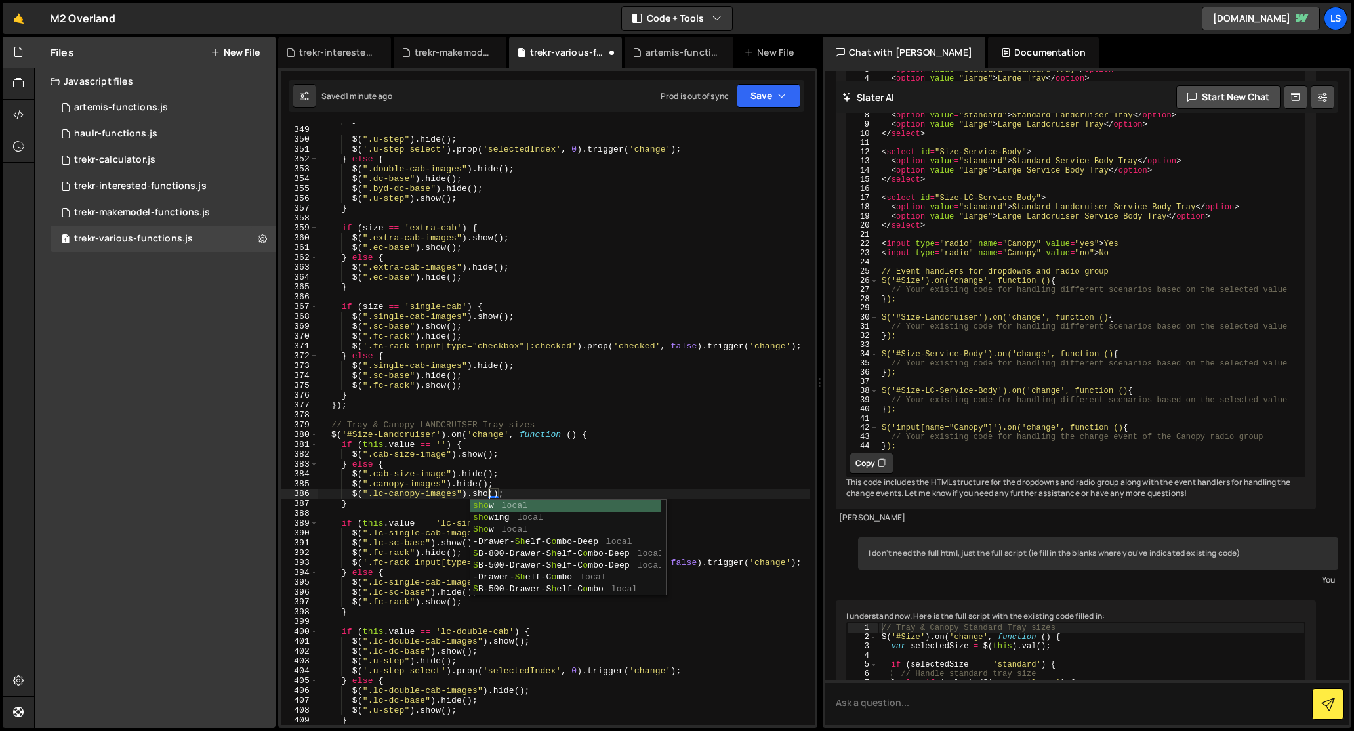
scroll to position [0, 12]
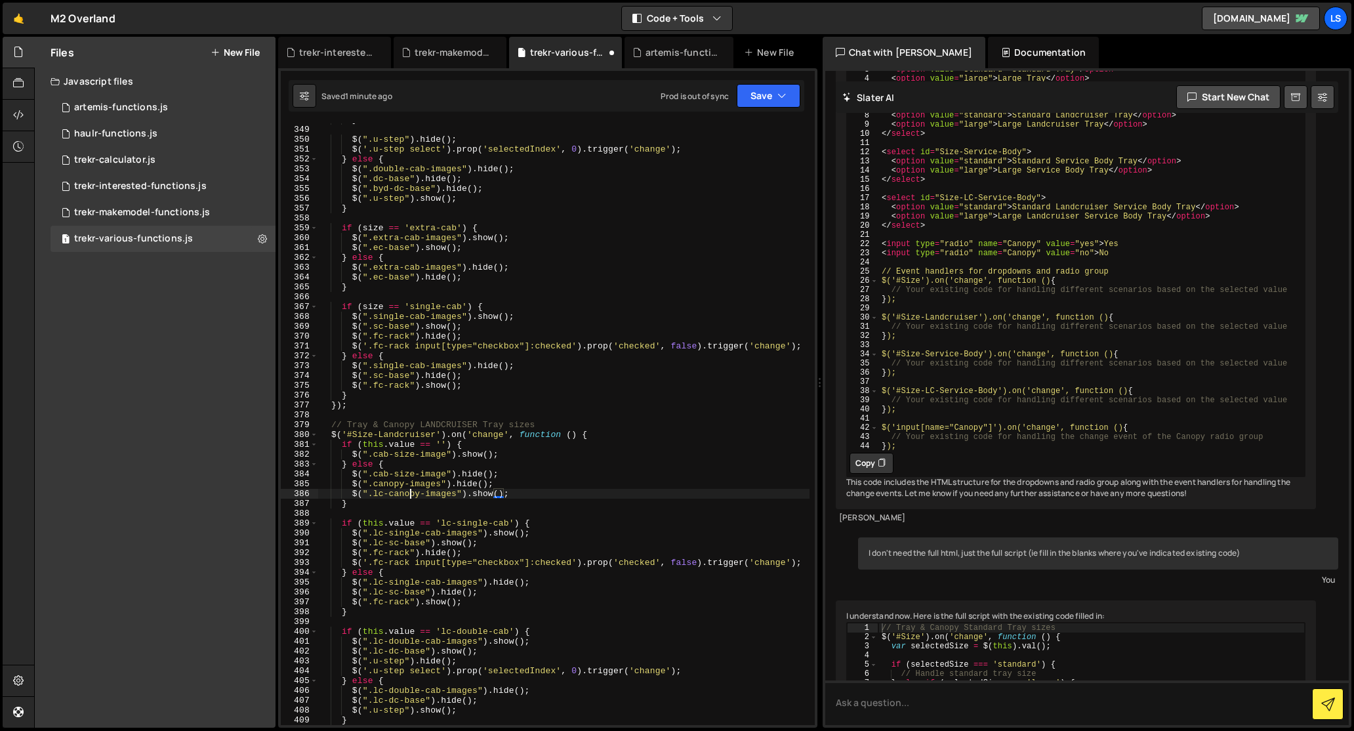
click at [409, 495] on div "} $ ( ".u-step" ) . hide ( ) ; $ ( '.u-step select' ) . prop ( 'selectedIndex' …" at bounding box center [563, 425] width 491 height 621
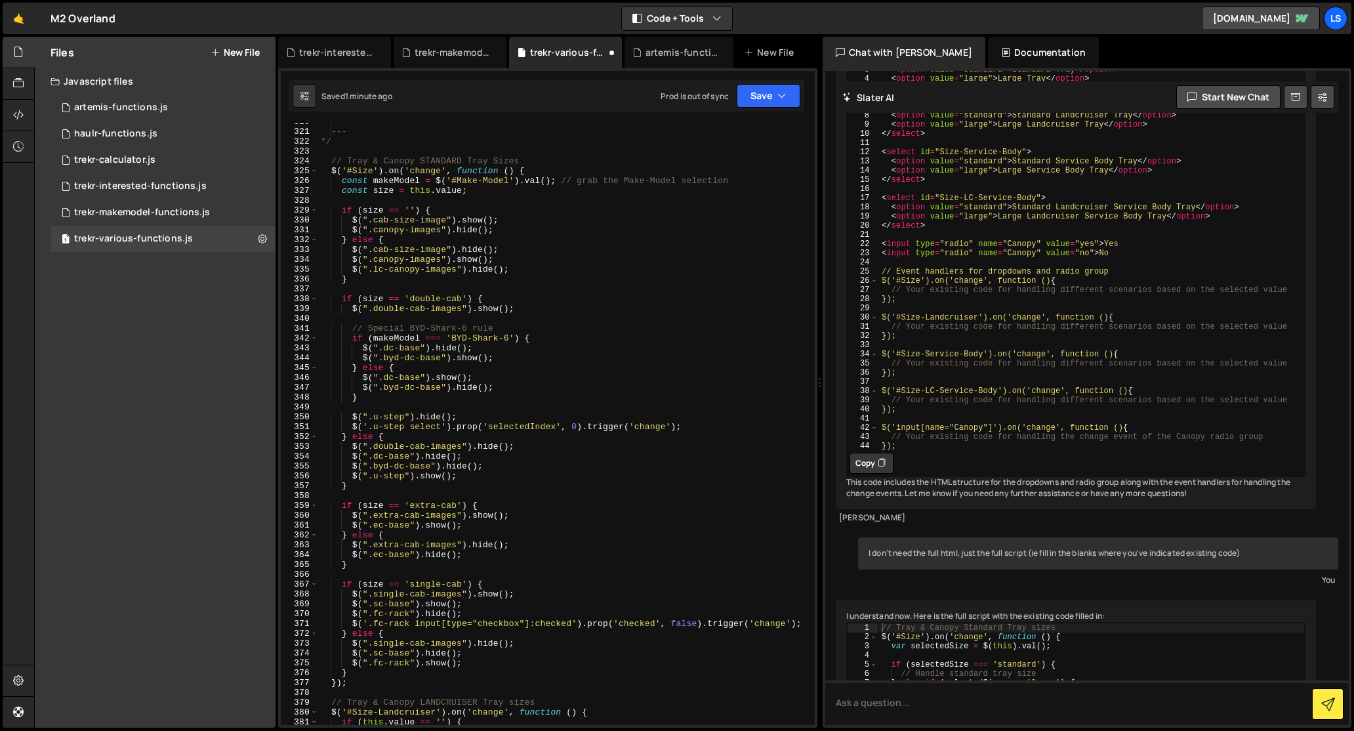
scroll to position [3294, 0]
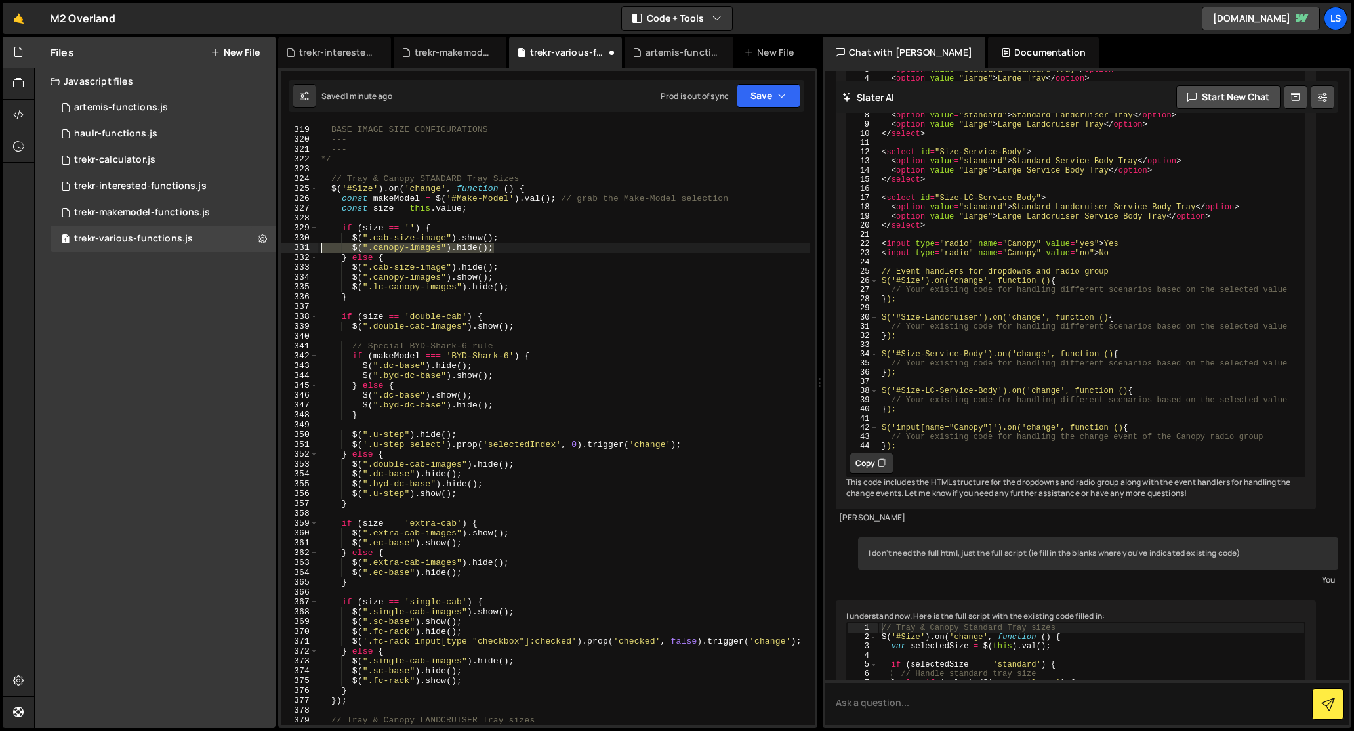
drag, startPoint x: 497, startPoint y: 249, endPoint x: 310, endPoint y: 250, distance: 187.0
click at [310, 250] on div "$(".lc-canopy-images").show(); 318 319 320 321 322 323 324 325 326 327 328 329 …" at bounding box center [548, 424] width 534 height 602
type textarea "$(".canopy-images").hide();"
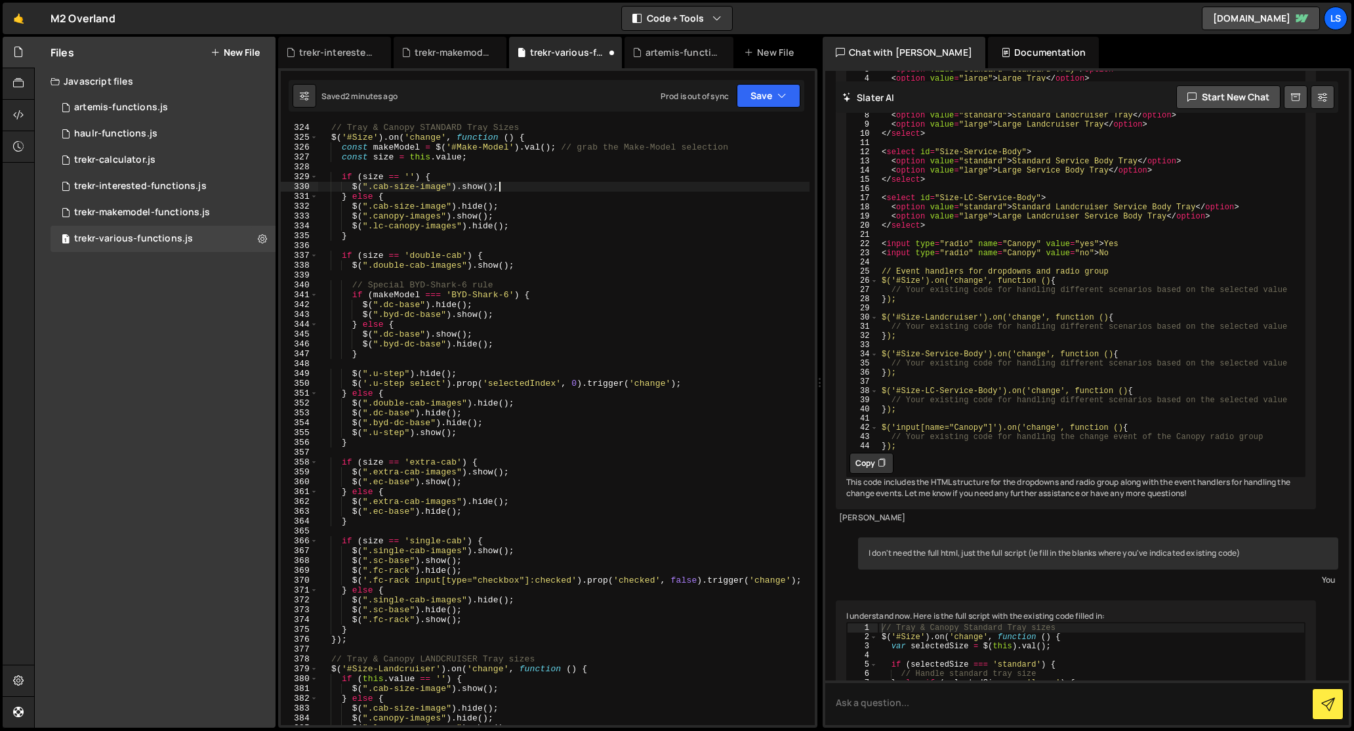
scroll to position [3353, 0]
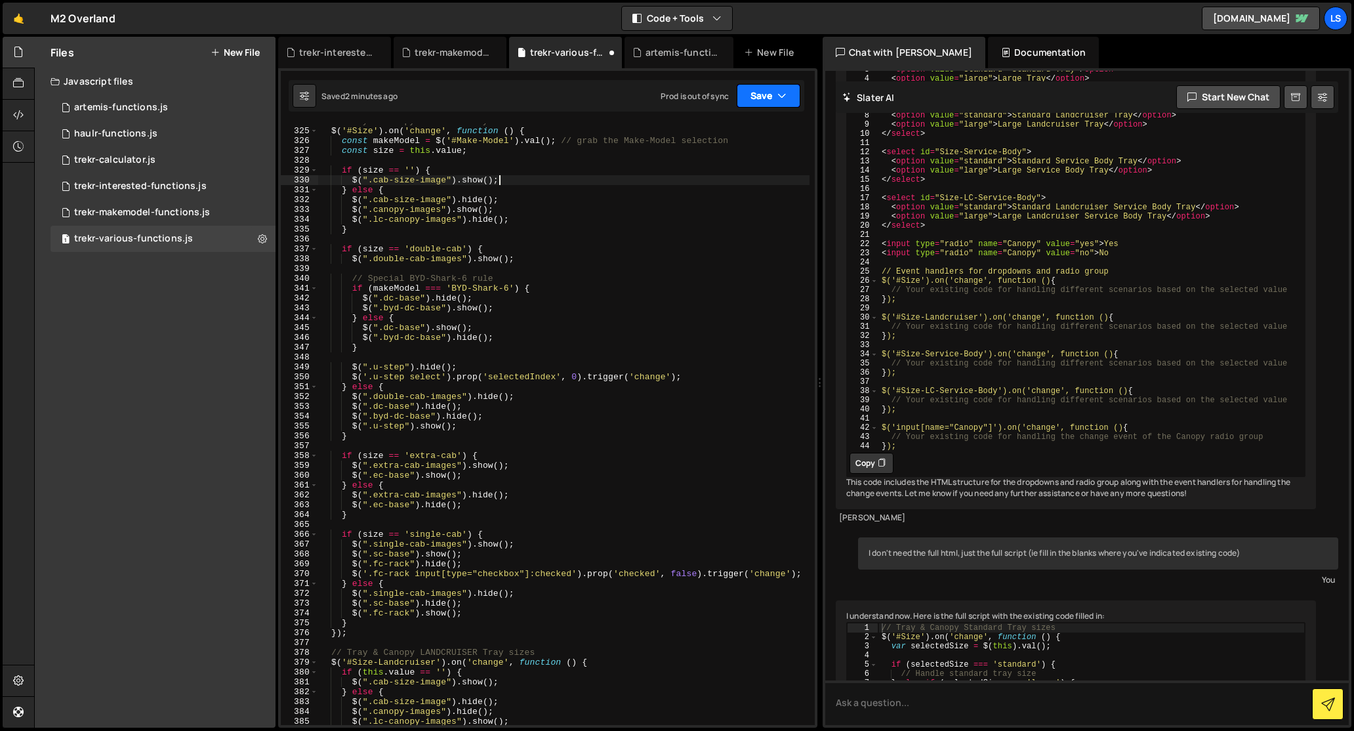
type textarea "$(".cab-size-image").show();"
click at [771, 91] on button "Save" at bounding box center [769, 96] width 64 height 24
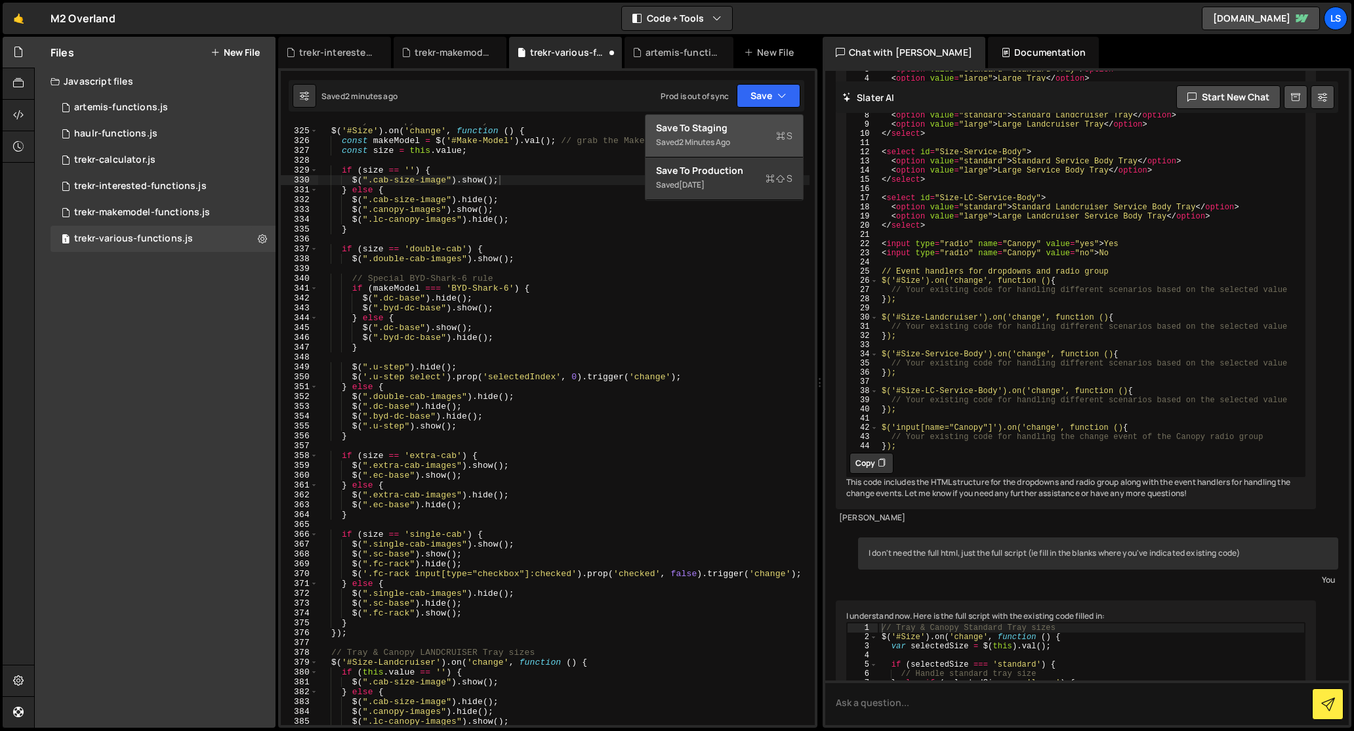
click at [725, 129] on div "Save to Staging S" at bounding box center [724, 127] width 136 height 13
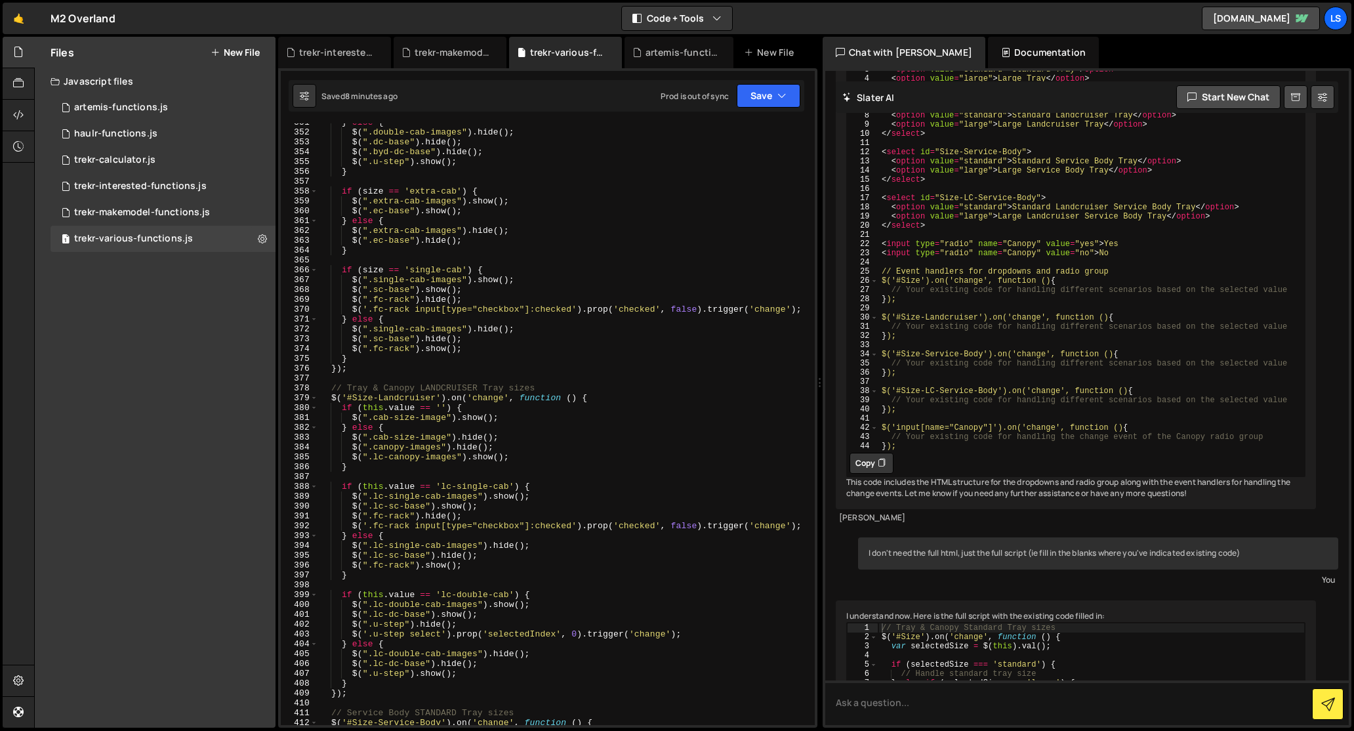
scroll to position [3647, 0]
